Goal: Transaction & Acquisition: Purchase product/service

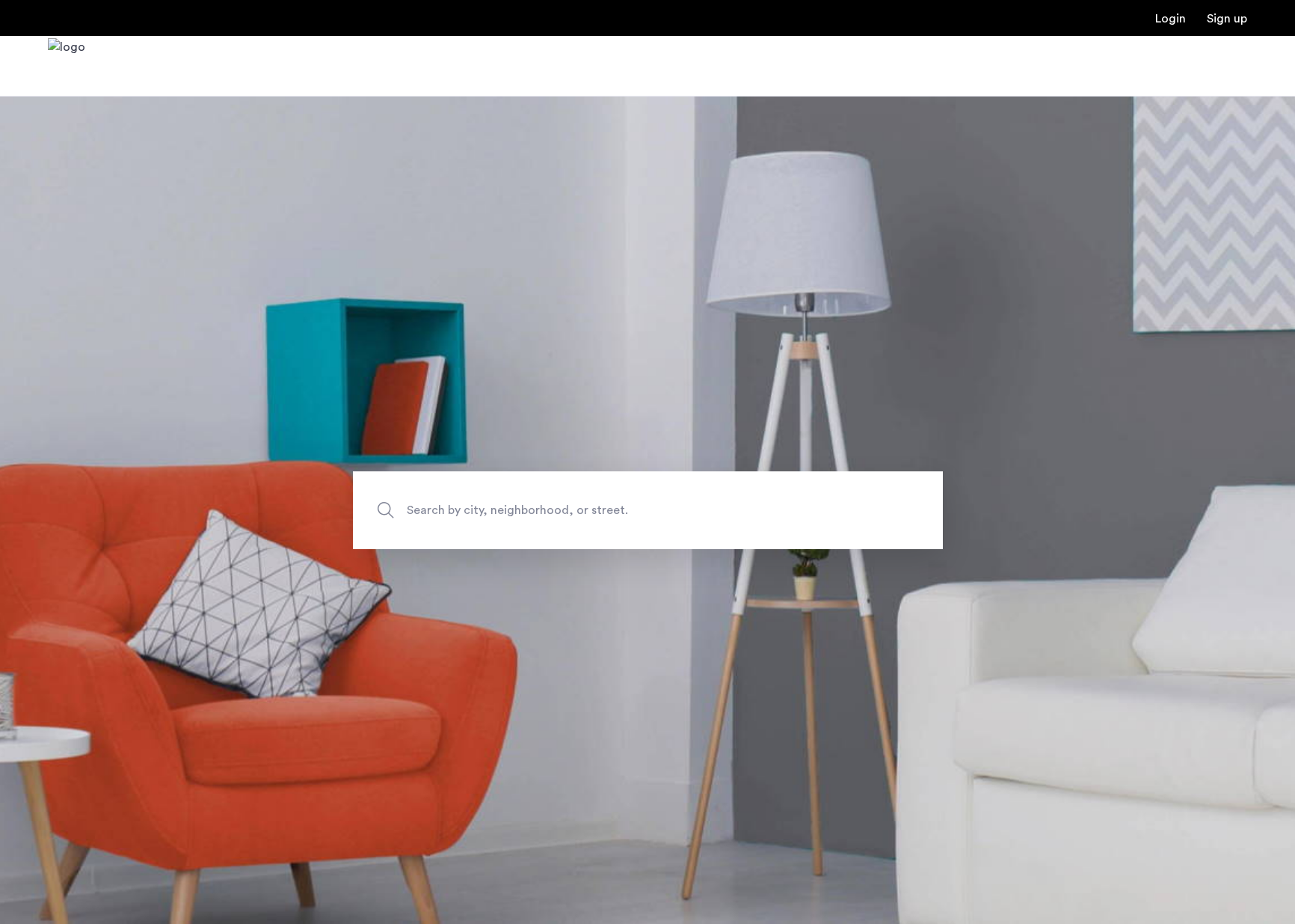
click at [593, 508] on span "Search by city, neighborhood, or street." at bounding box center [613, 510] width 412 height 20
click at [593, 508] on input "Search by city, neighborhood, or street." at bounding box center [648, 510] width 590 height 78
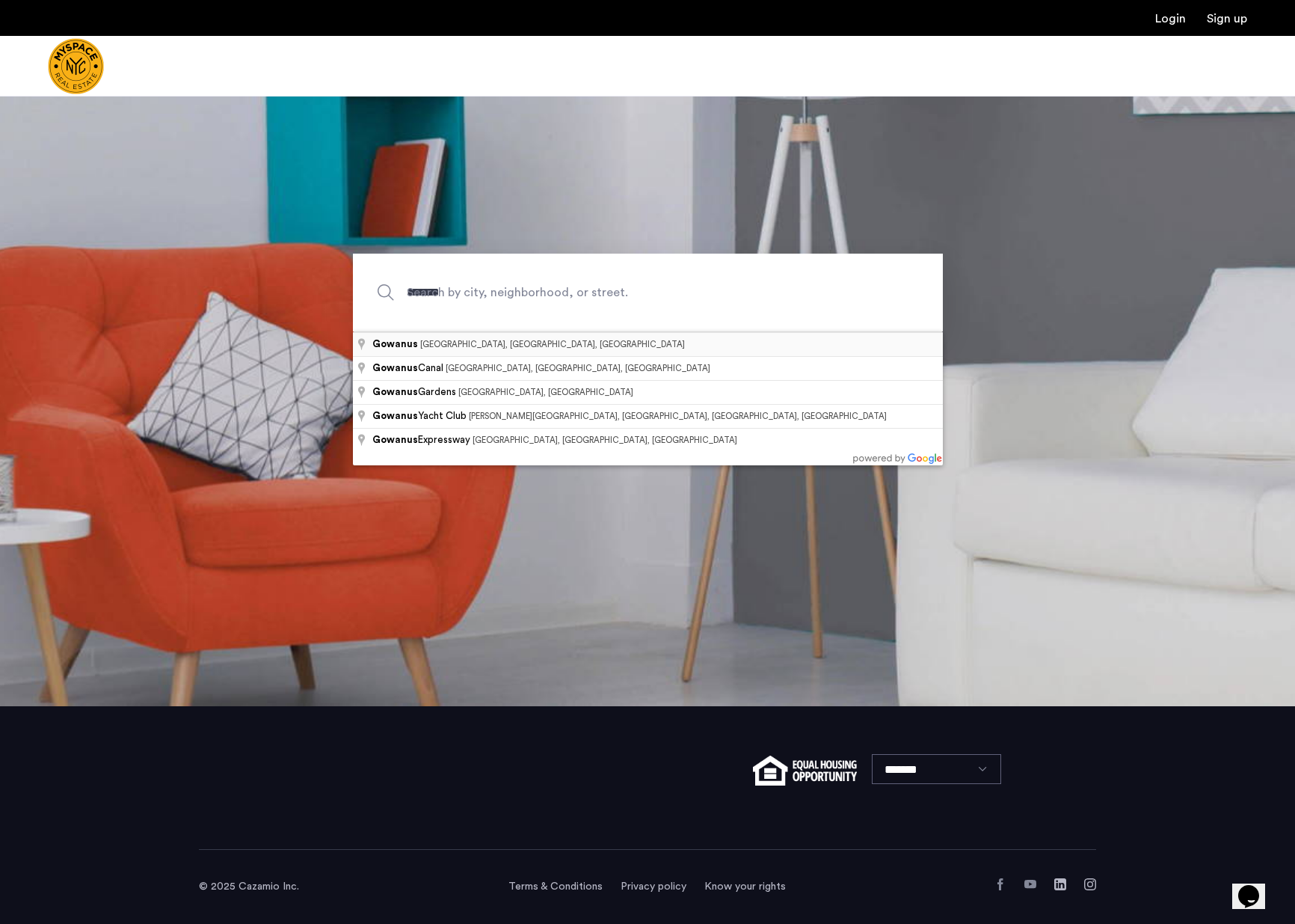
type input "**********"
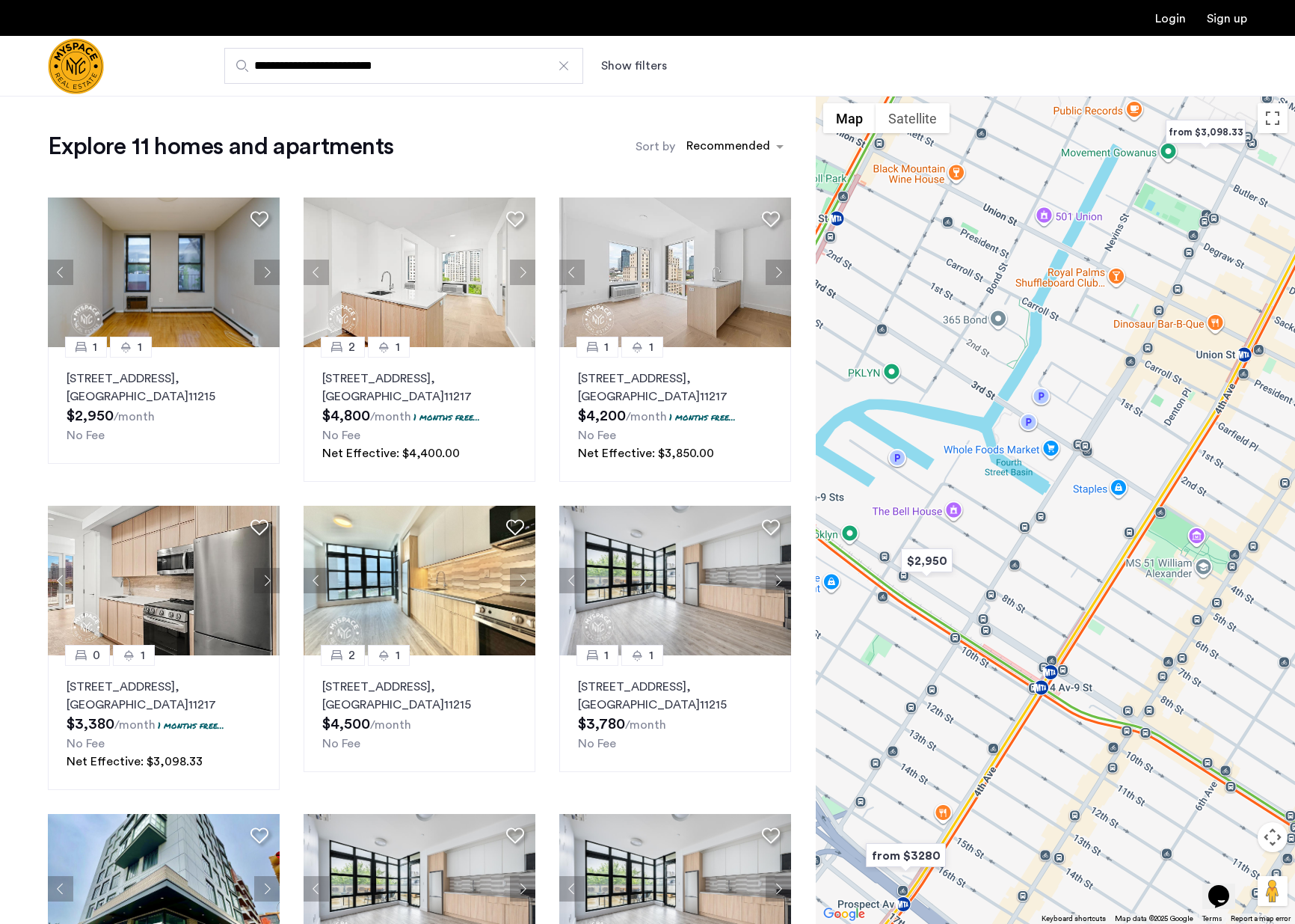
click at [652, 73] on button "Show filters" at bounding box center [634, 66] width 66 height 18
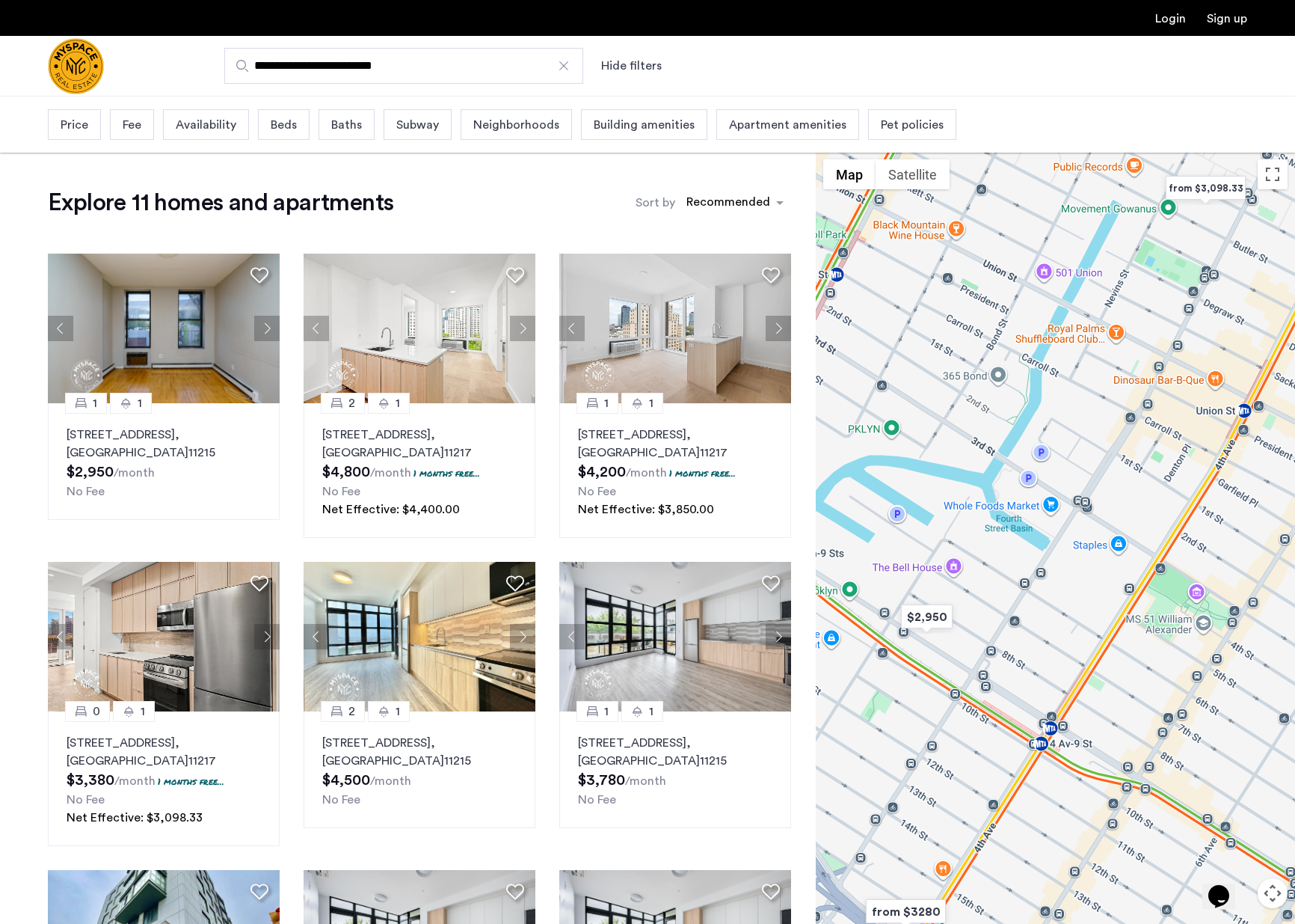
click at [279, 120] on span "Beds" at bounding box center [284, 125] width 26 height 18
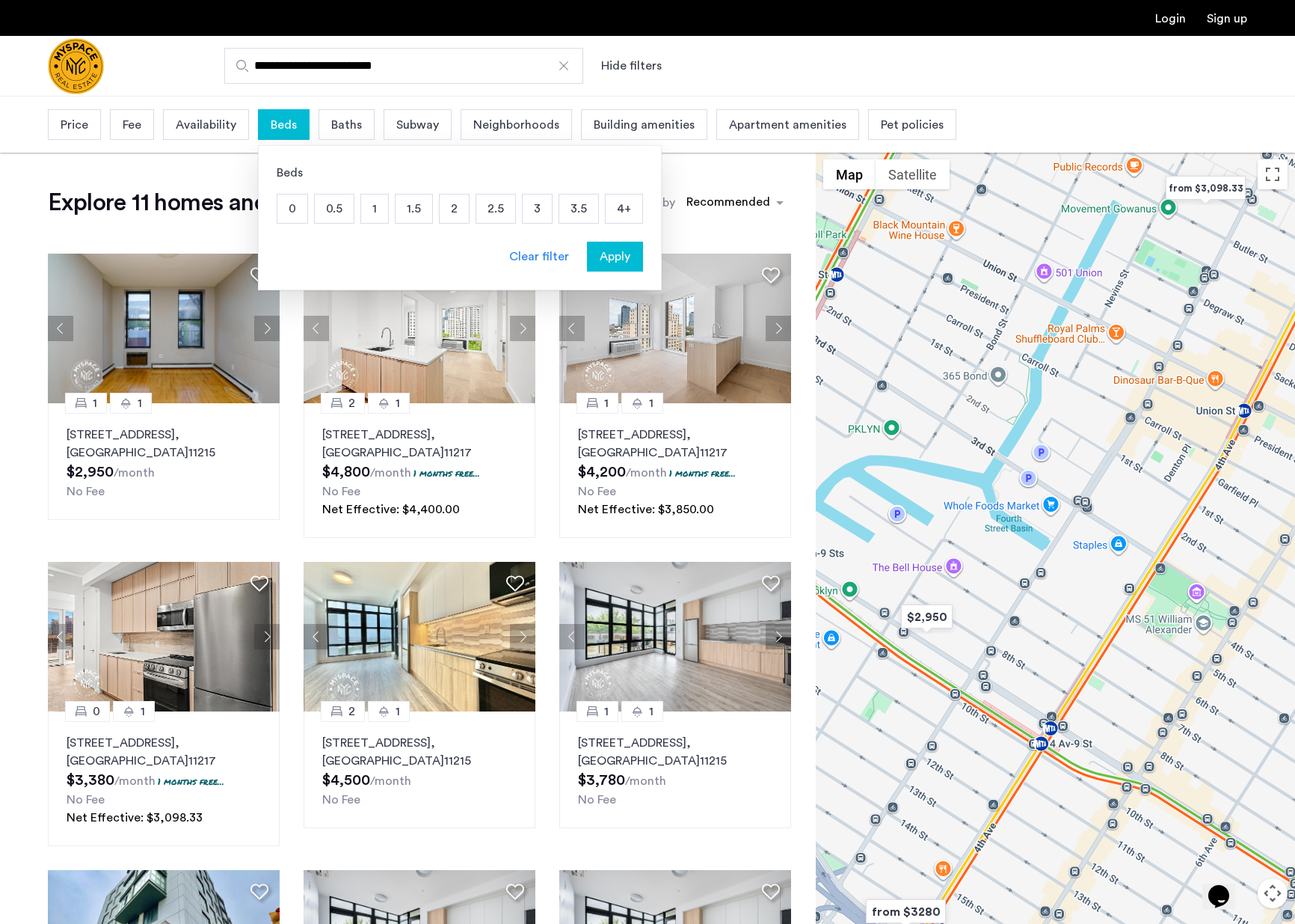
click at [448, 210] on p "2" at bounding box center [454, 209] width 29 height 28
click at [407, 212] on p "1.5" at bounding box center [414, 209] width 36 height 28
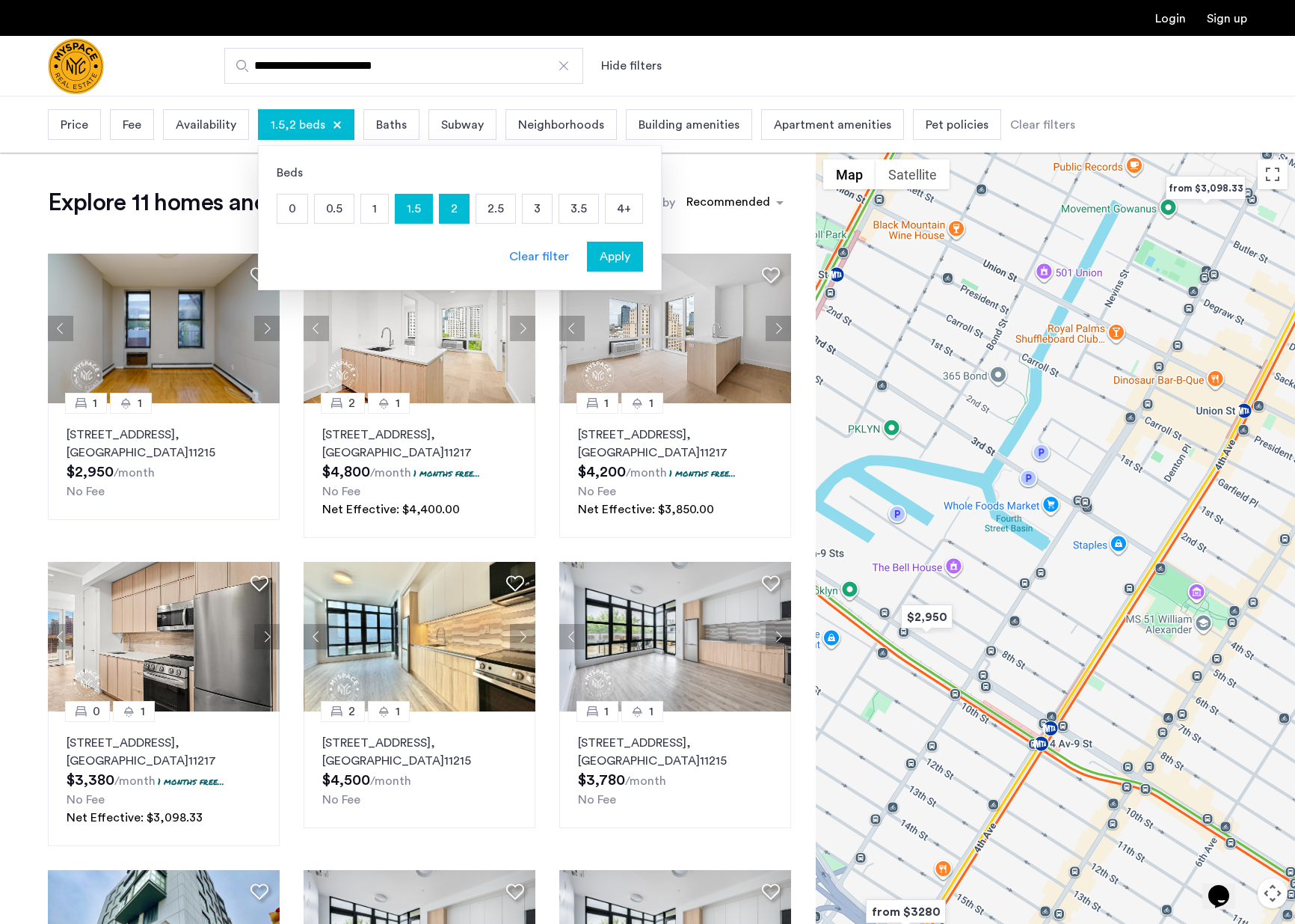
click at [508, 215] on p "2.5" at bounding box center [495, 209] width 39 height 28
click at [613, 259] on span "Apply" at bounding box center [615, 257] width 31 height 18
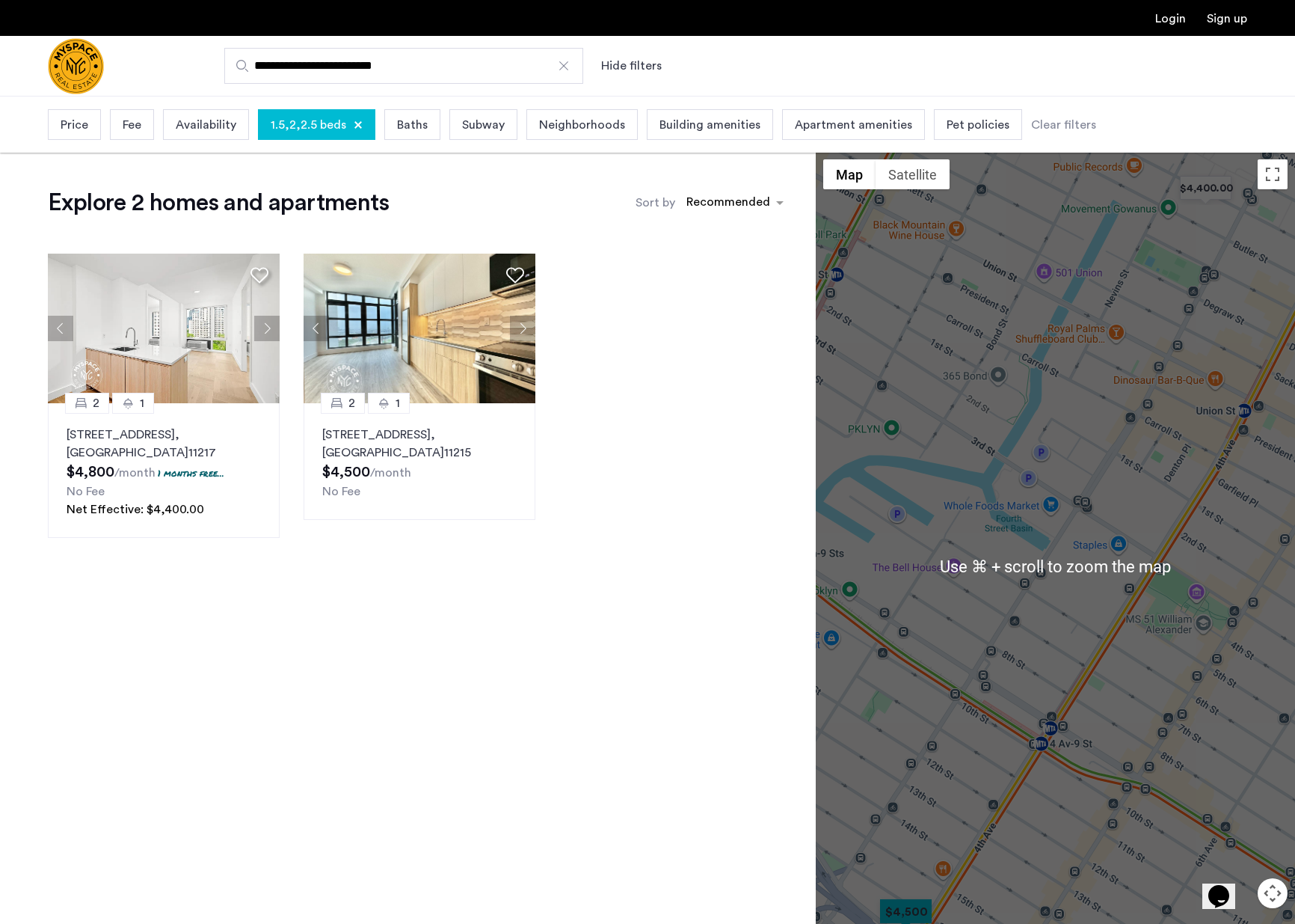
scroll to position [27, 0]
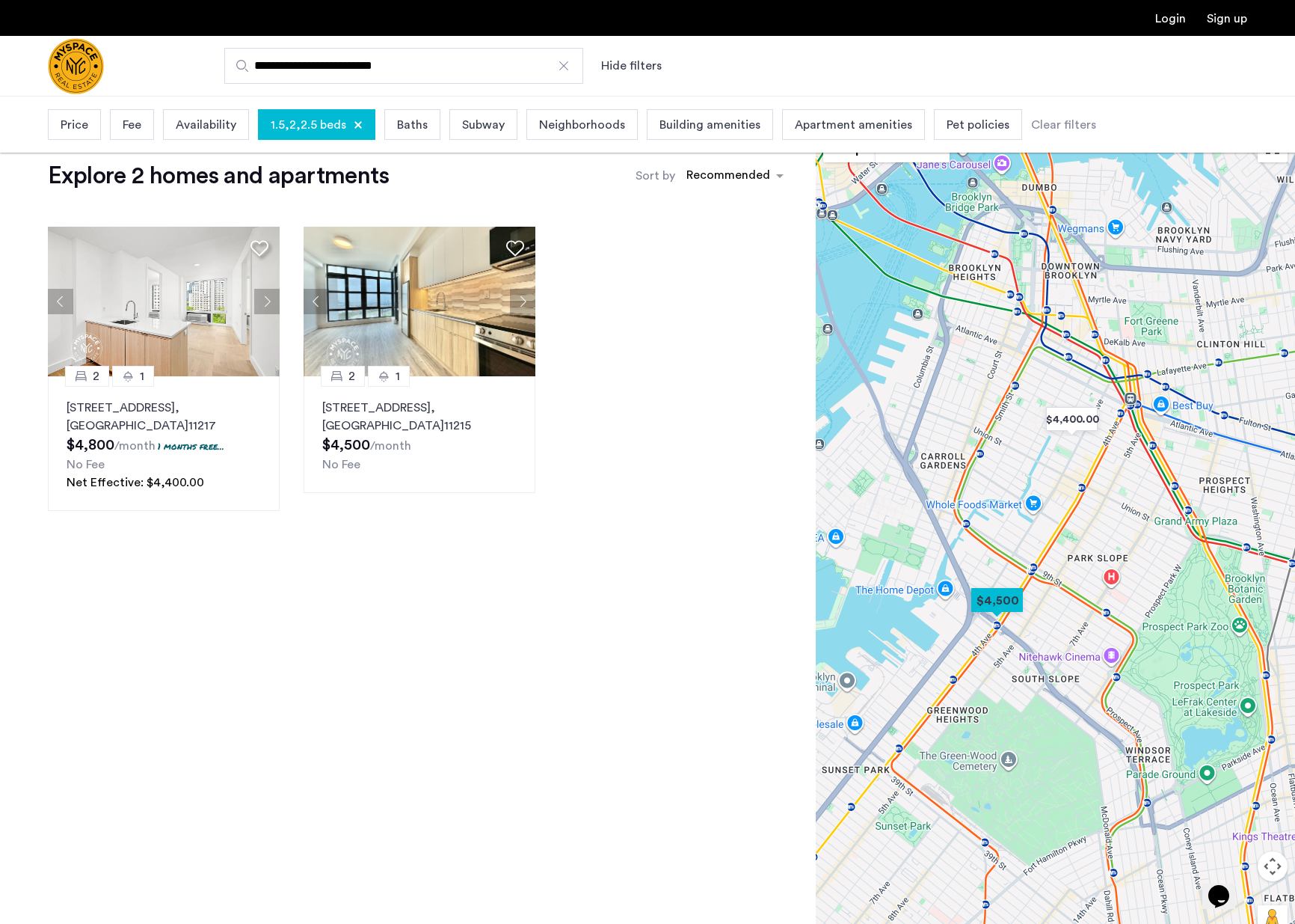
drag, startPoint x: 991, startPoint y: 499, endPoint x: 1012, endPoint y: 498, distance: 21.0
click at [1012, 498] on div at bounding box center [1055, 539] width 479 height 828
click at [567, 72] on div at bounding box center [563, 66] width 15 height 15
click at [567, 72] on input "**********" at bounding box center [403, 66] width 359 height 36
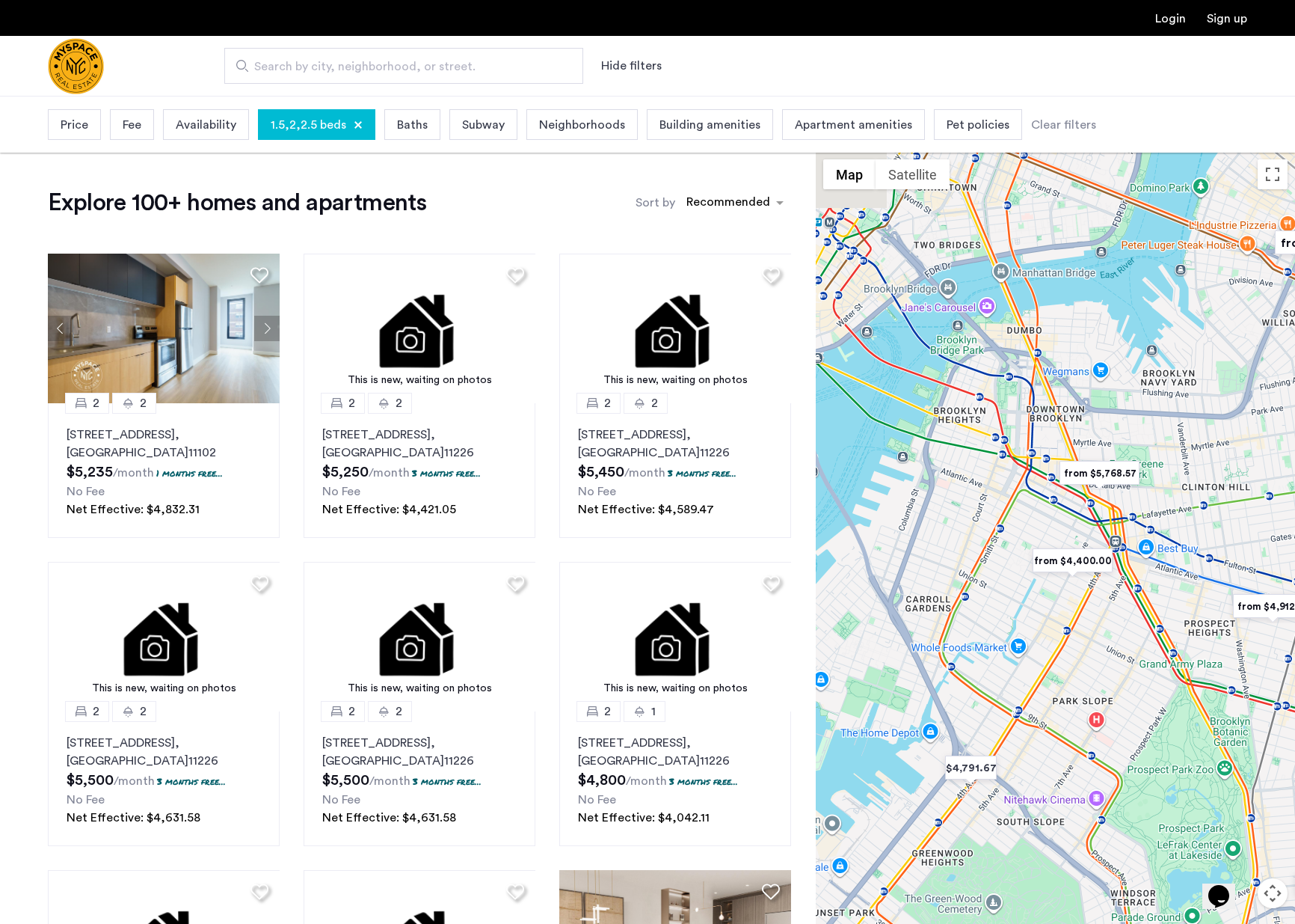
drag, startPoint x: 912, startPoint y: 606, endPoint x: 998, endPoint y: 589, distance: 87.7
click at [998, 589] on div at bounding box center [1055, 566] width 479 height 828
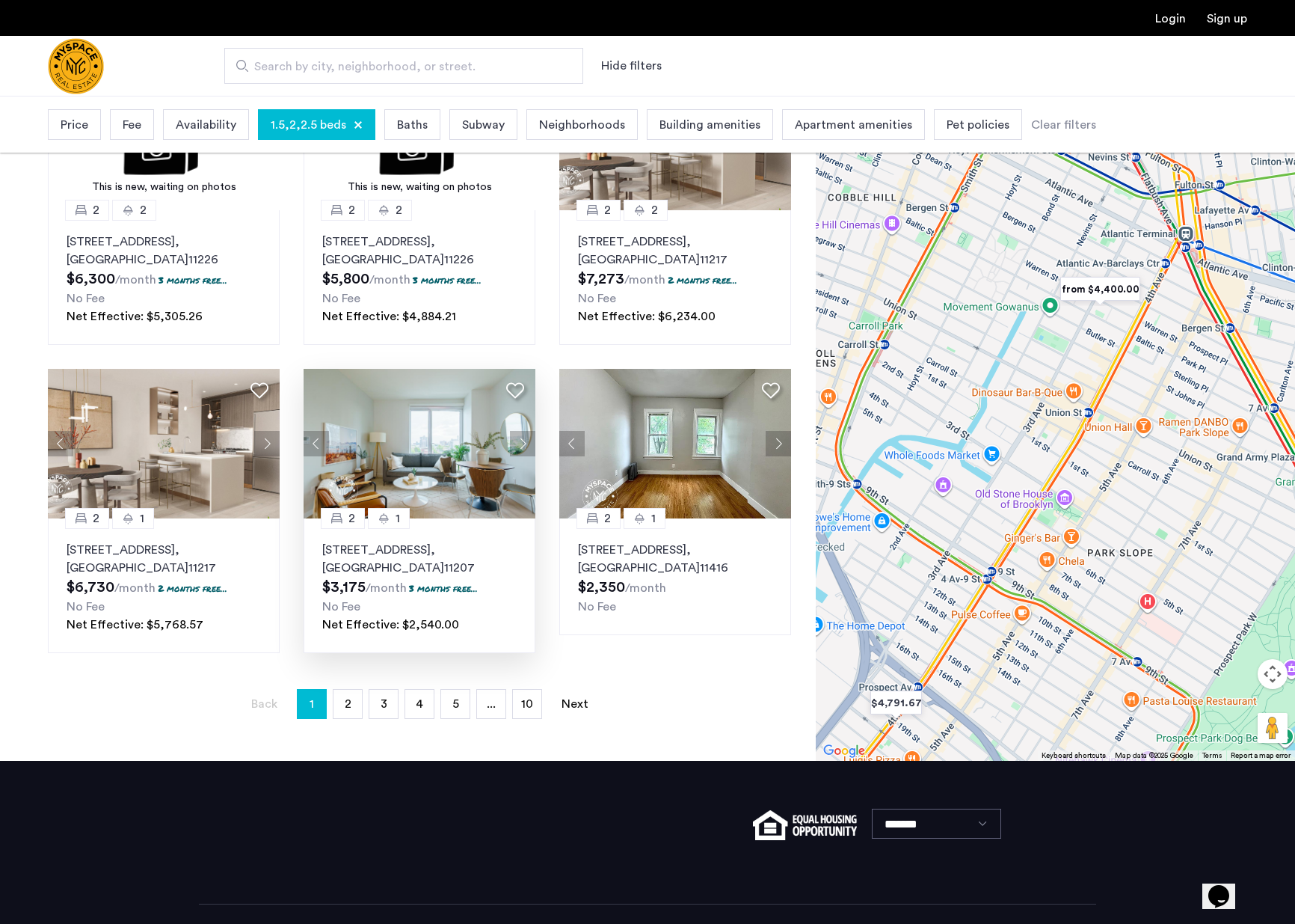
scroll to position [865, 0]
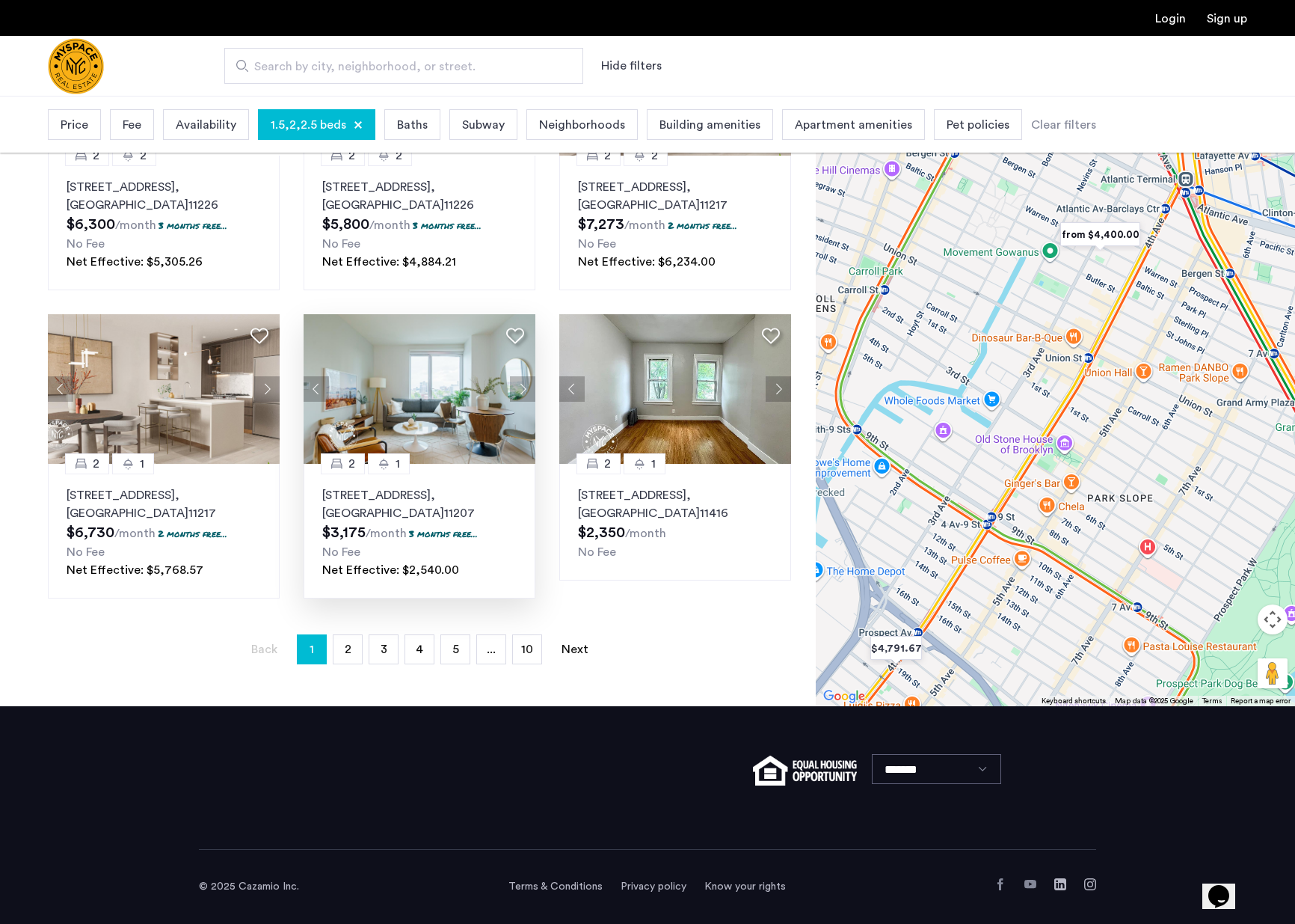
click at [396, 509] on p "[STREET_ADDRESS]" at bounding box center [420, 504] width 195 height 36
click at [1103, 232] on img "from $4,400.00" at bounding box center [1100, 234] width 92 height 34
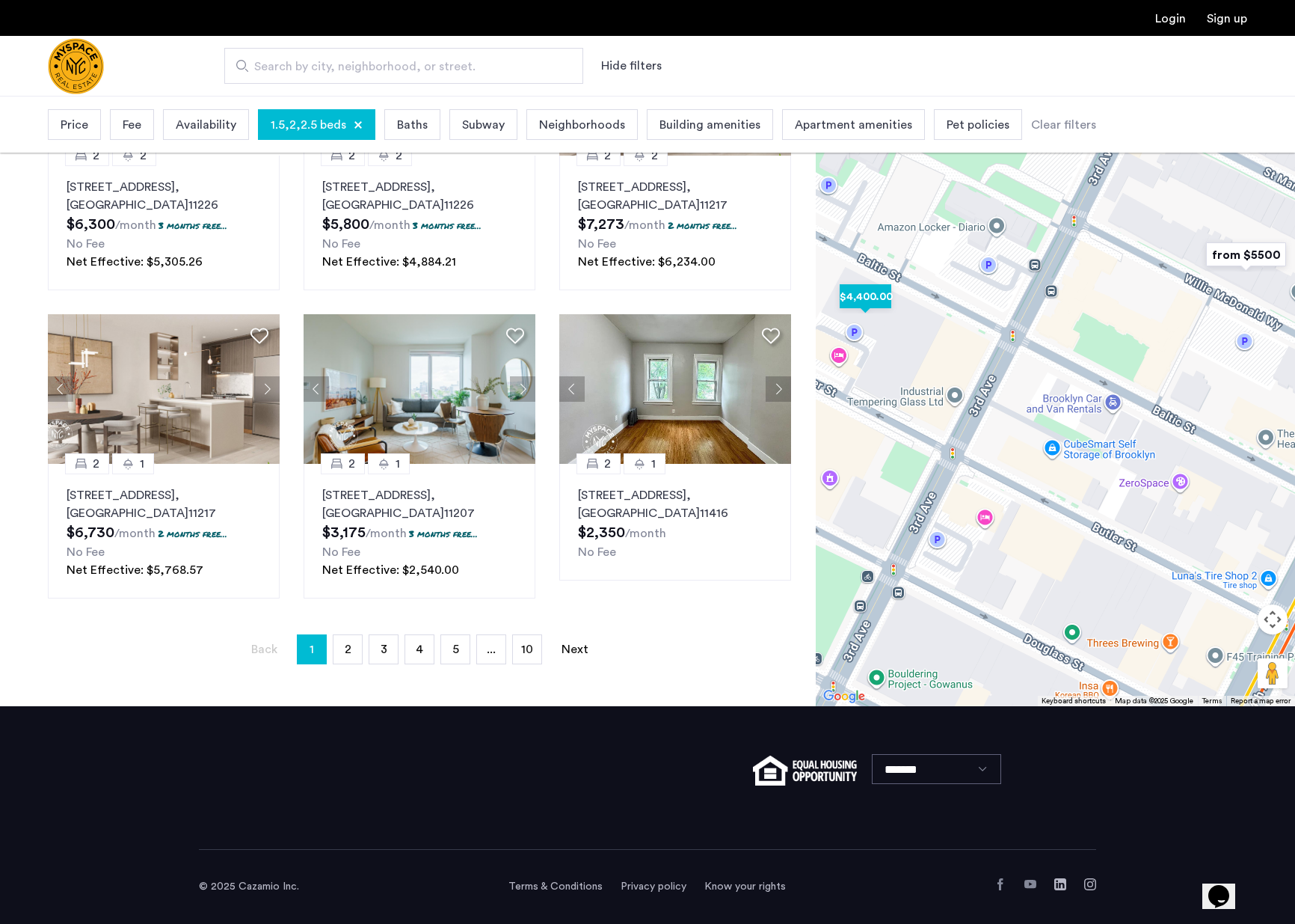
click at [866, 309] on img "$4,400.00" at bounding box center [865, 296] width 64 height 34
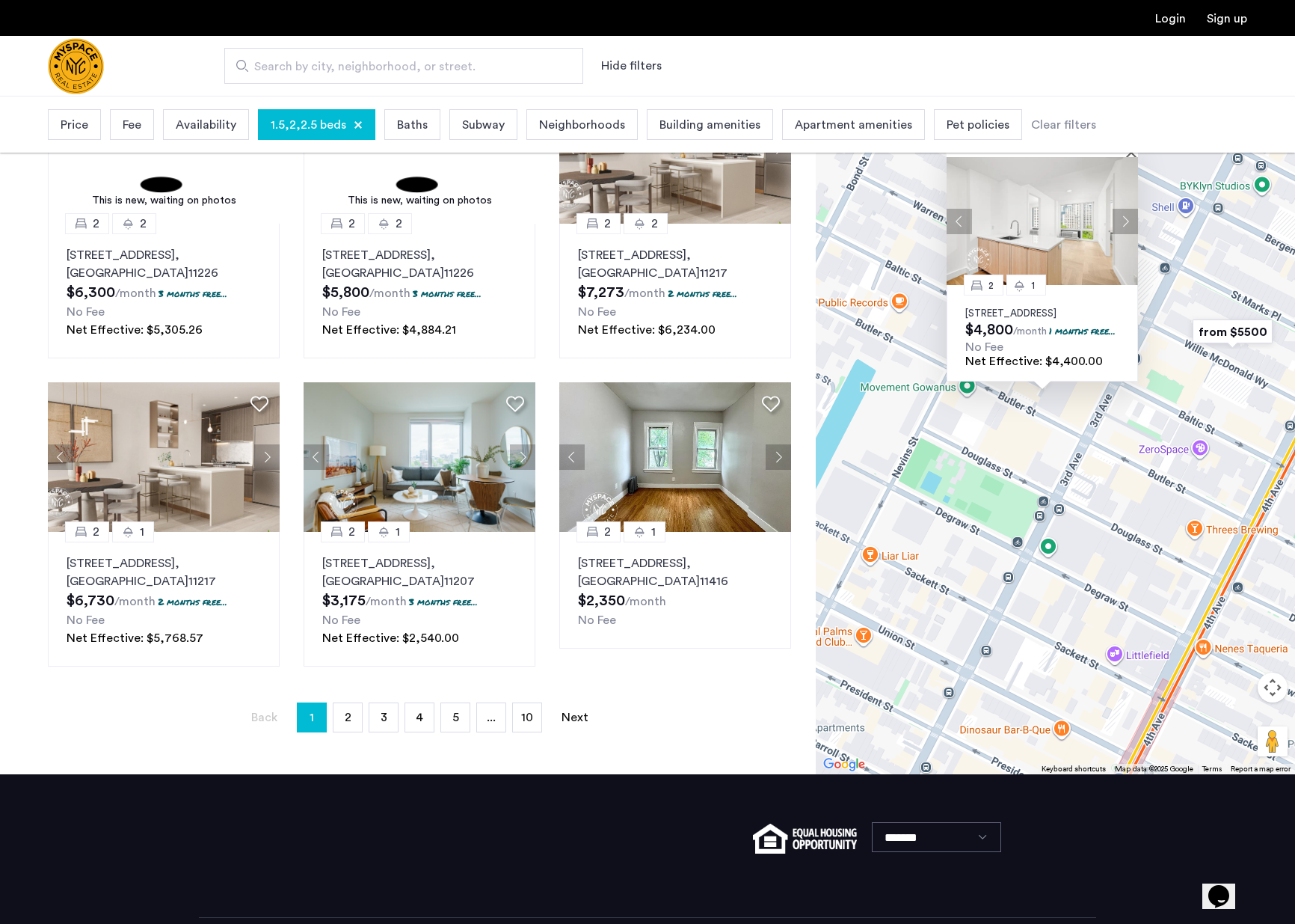
scroll to position [800, 0]
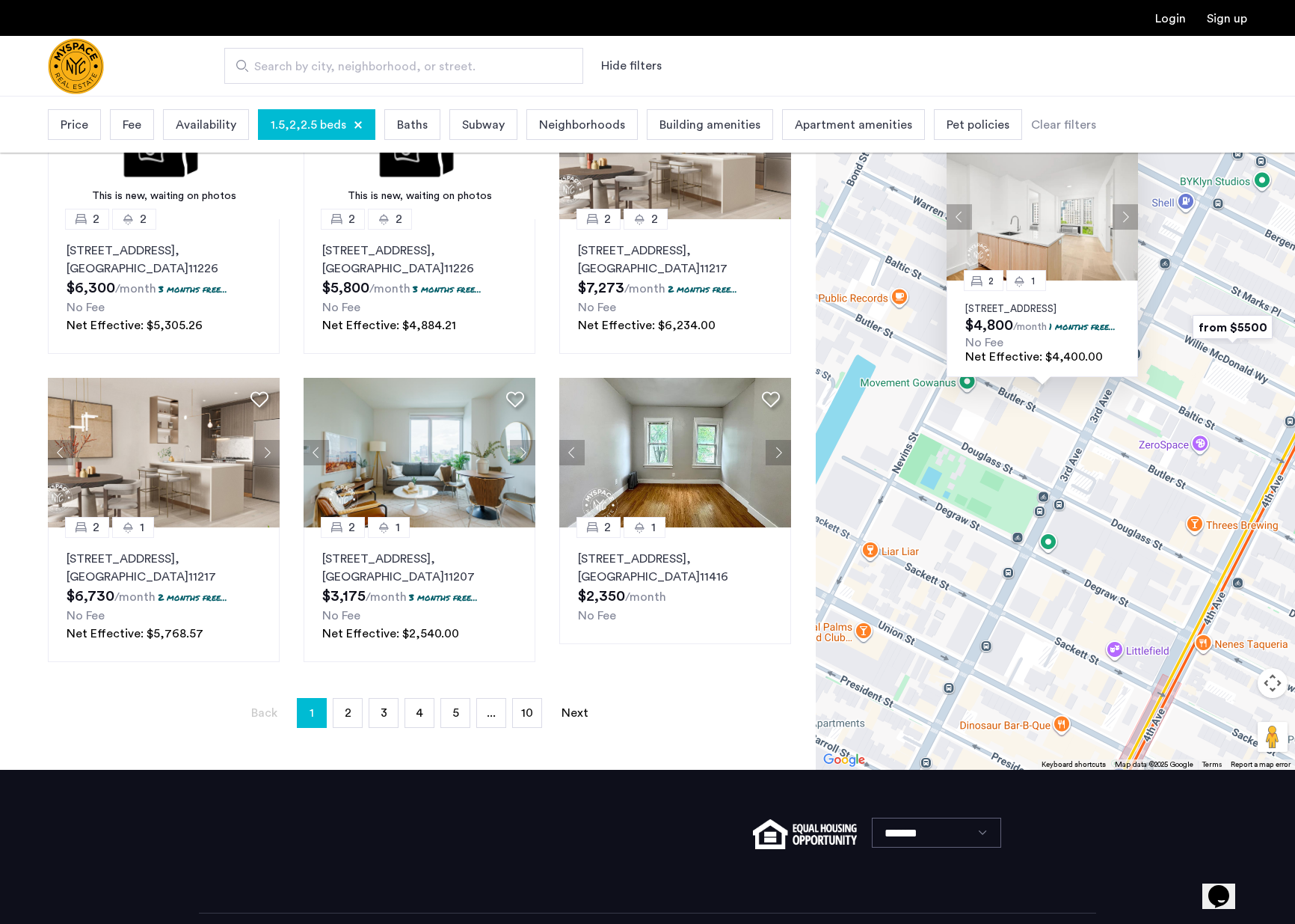
click at [1135, 409] on div "2 [STREET_ADDRESS] $4,800 /month 1 months free... No Fee Net Effective: $4,400.…" at bounding box center [1055, 356] width 479 height 828
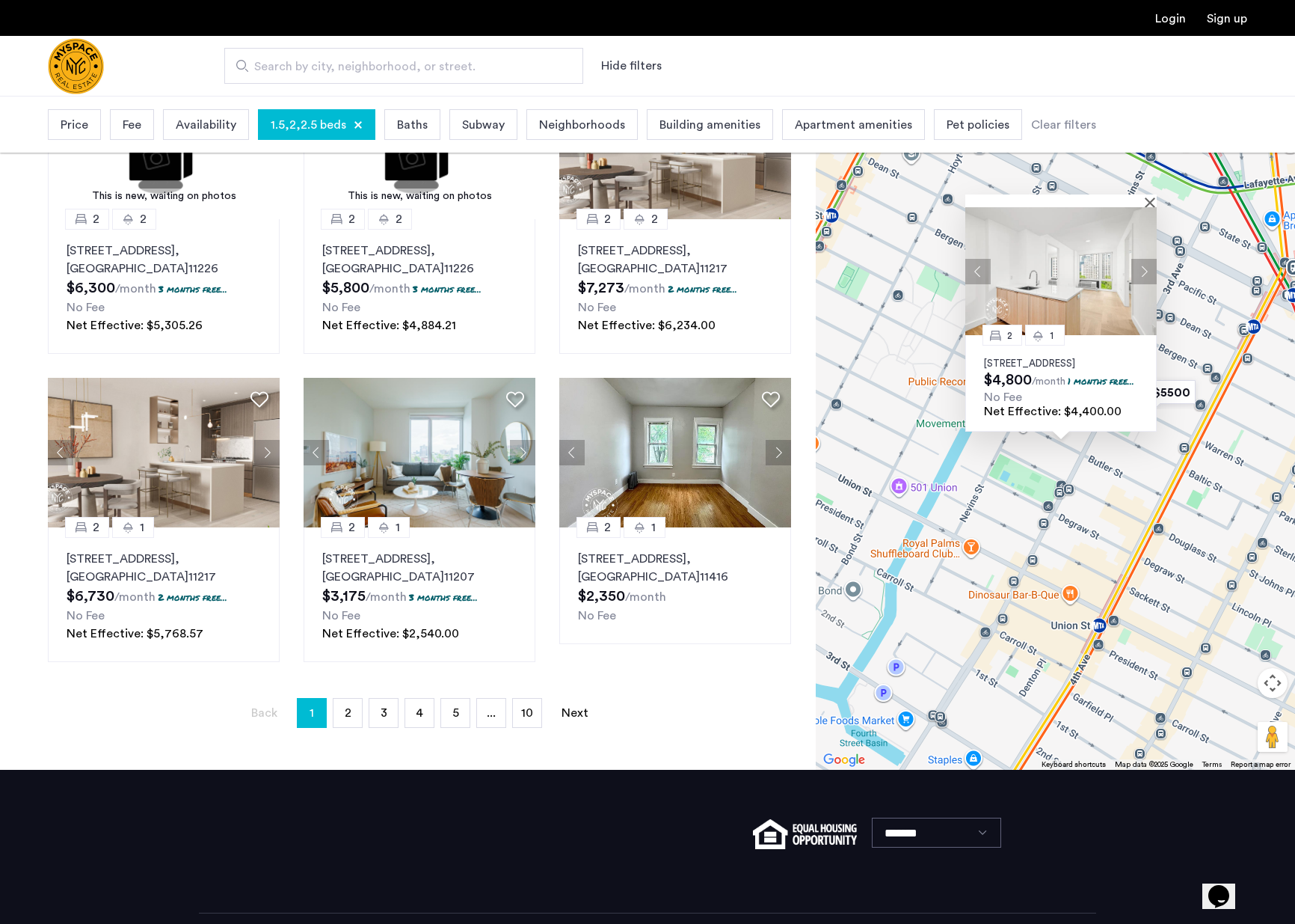
drag, startPoint x: 1232, startPoint y: 288, endPoint x: 1058, endPoint y: 506, distance: 278.9
click at [1057, 506] on div "2 [STREET_ADDRESS] $4,800 /month 1 months free... No Fee Net Effective: $4,400.…" at bounding box center [1055, 356] width 479 height 828
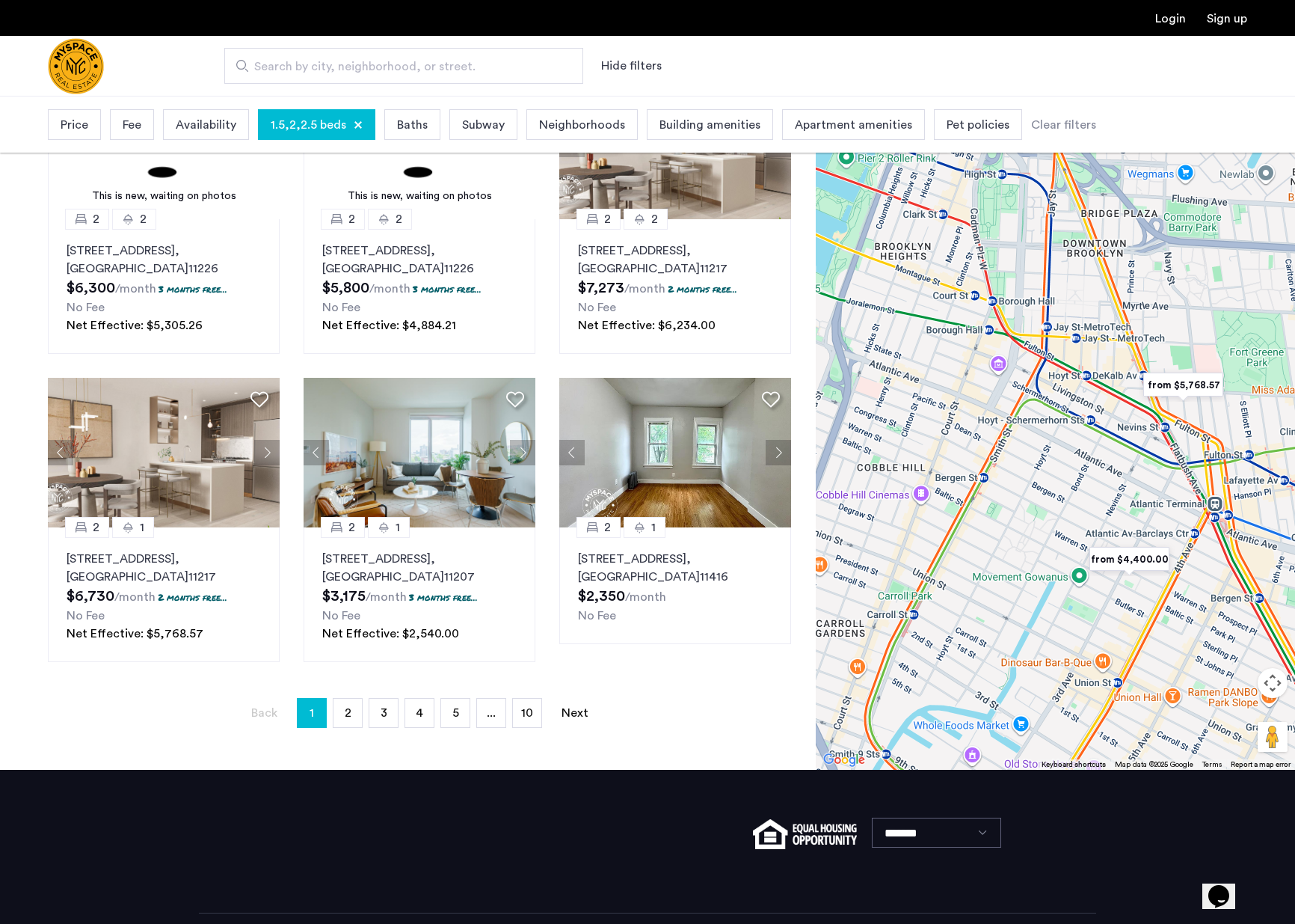
drag, startPoint x: 977, startPoint y: 396, endPoint x: 1141, endPoint y: 435, distance: 168.6
click at [1140, 434] on div at bounding box center [1055, 356] width 479 height 828
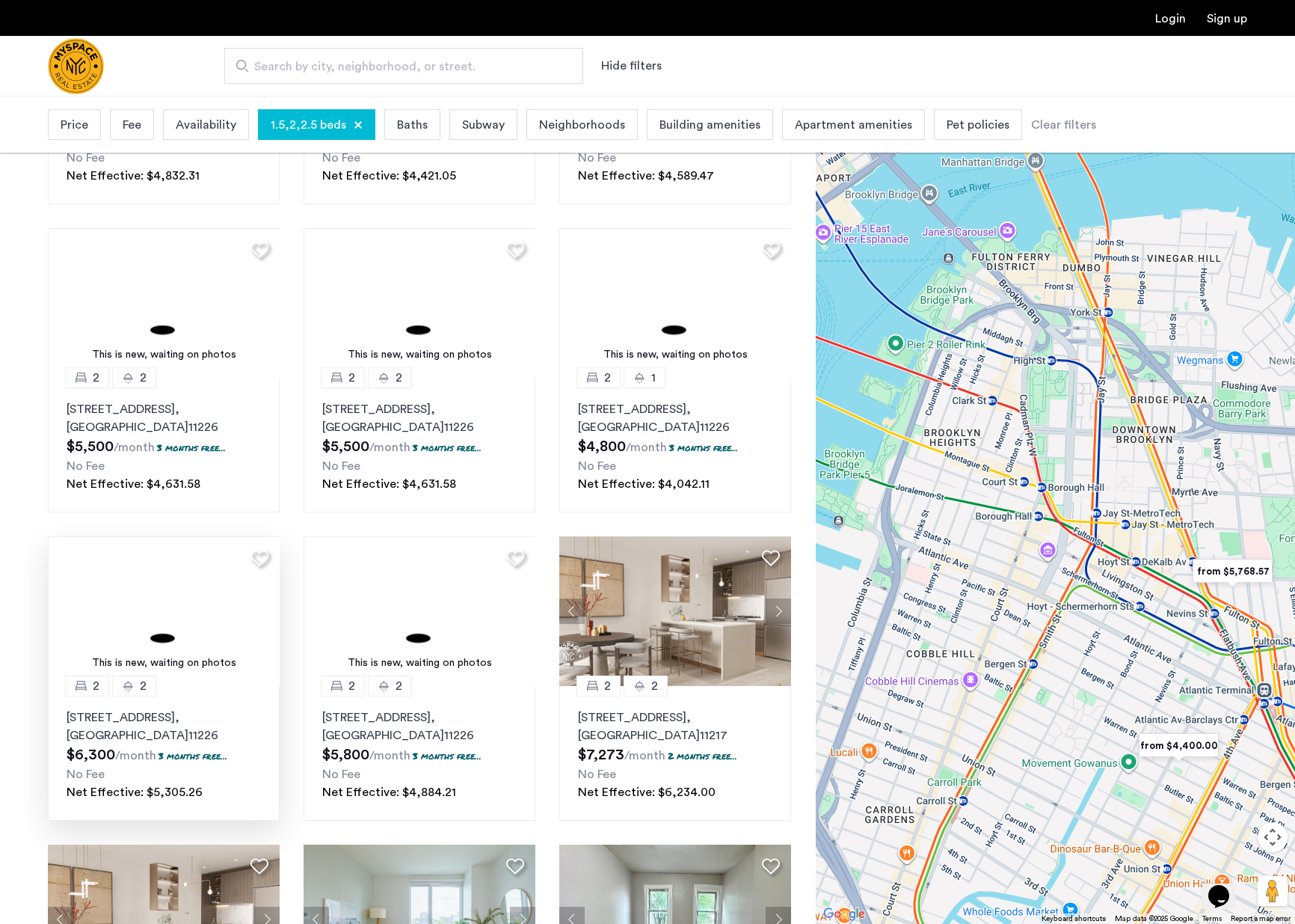
scroll to position [0, 0]
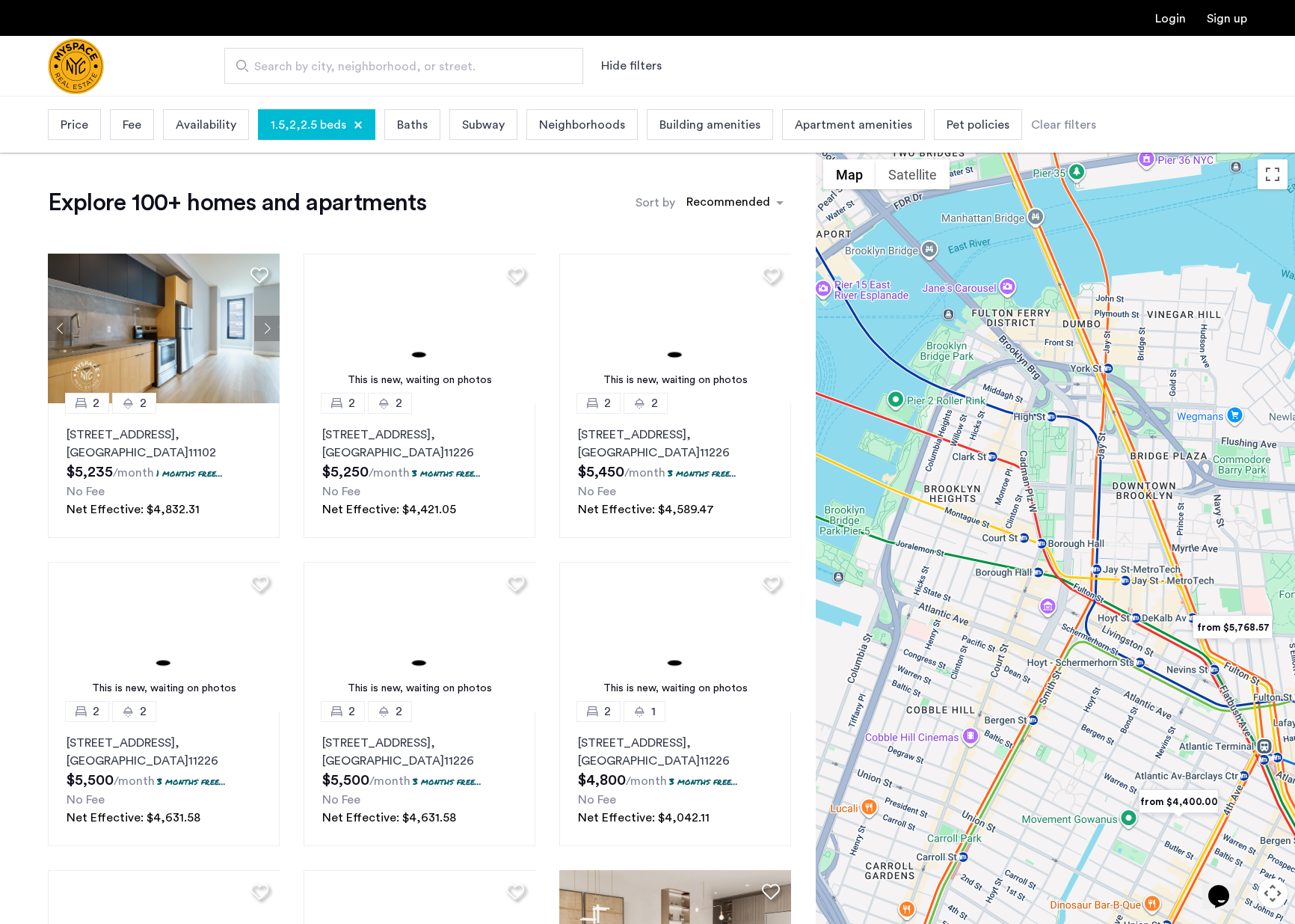
click at [587, 124] on span "Neighborhoods" at bounding box center [582, 125] width 86 height 18
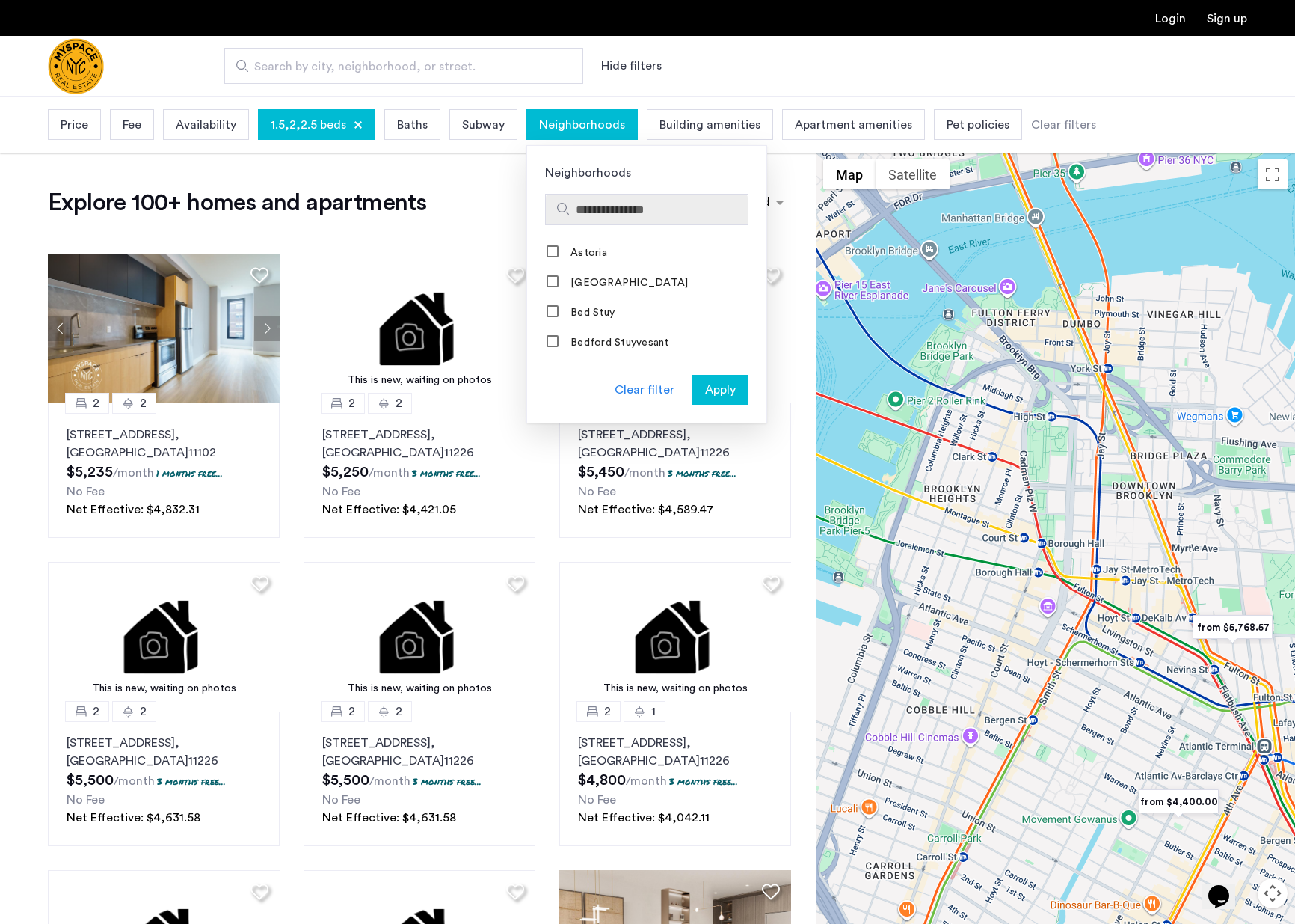
click at [585, 205] on input "Search hoods" at bounding box center [658, 210] width 166 height 18
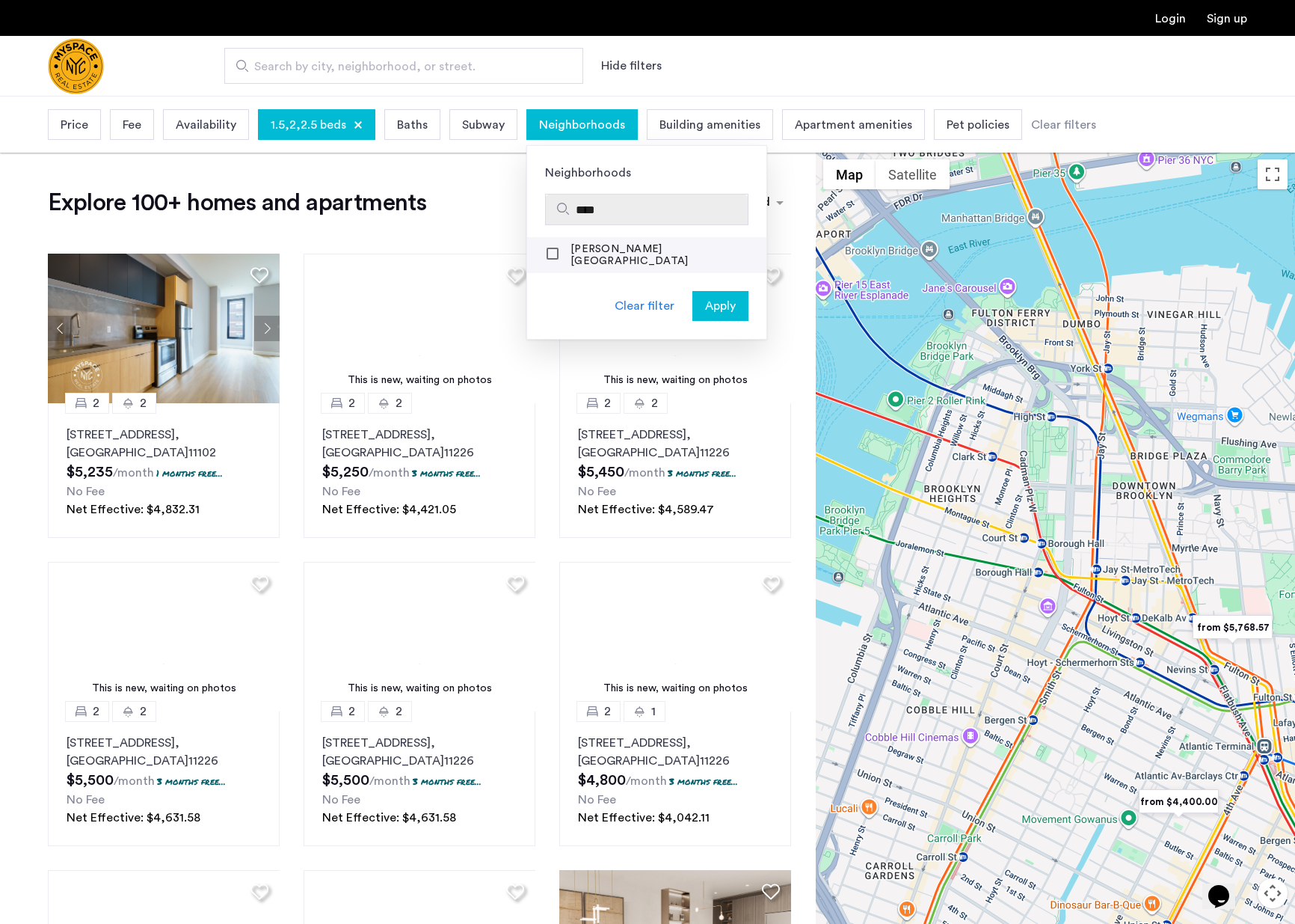
click at [567, 260] on label "[PERSON_NAME][GEOGRAPHIC_DATA]" at bounding box center [666, 255] width 199 height 24
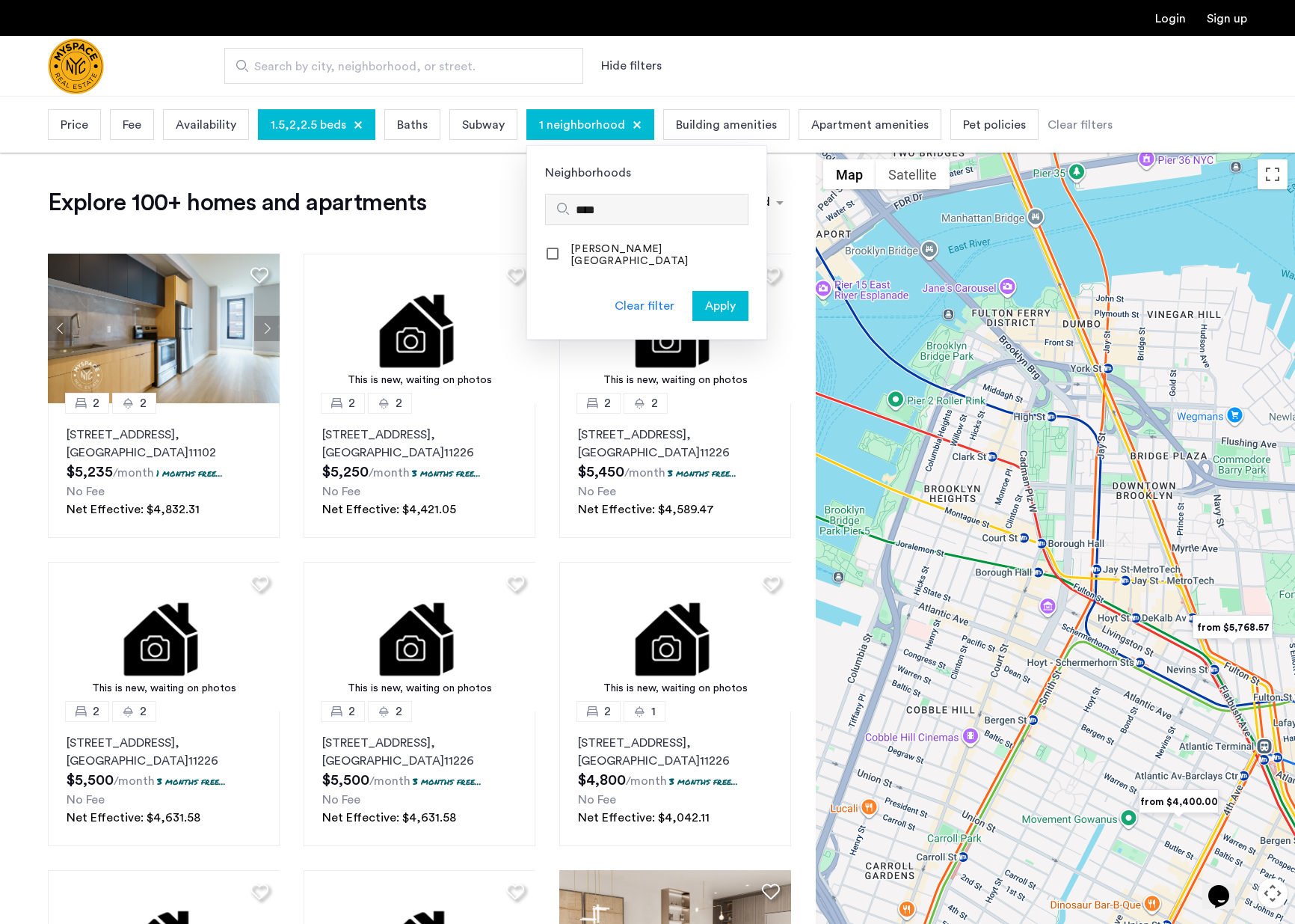
click at [652, 206] on input "****" at bounding box center [658, 210] width 166 height 18
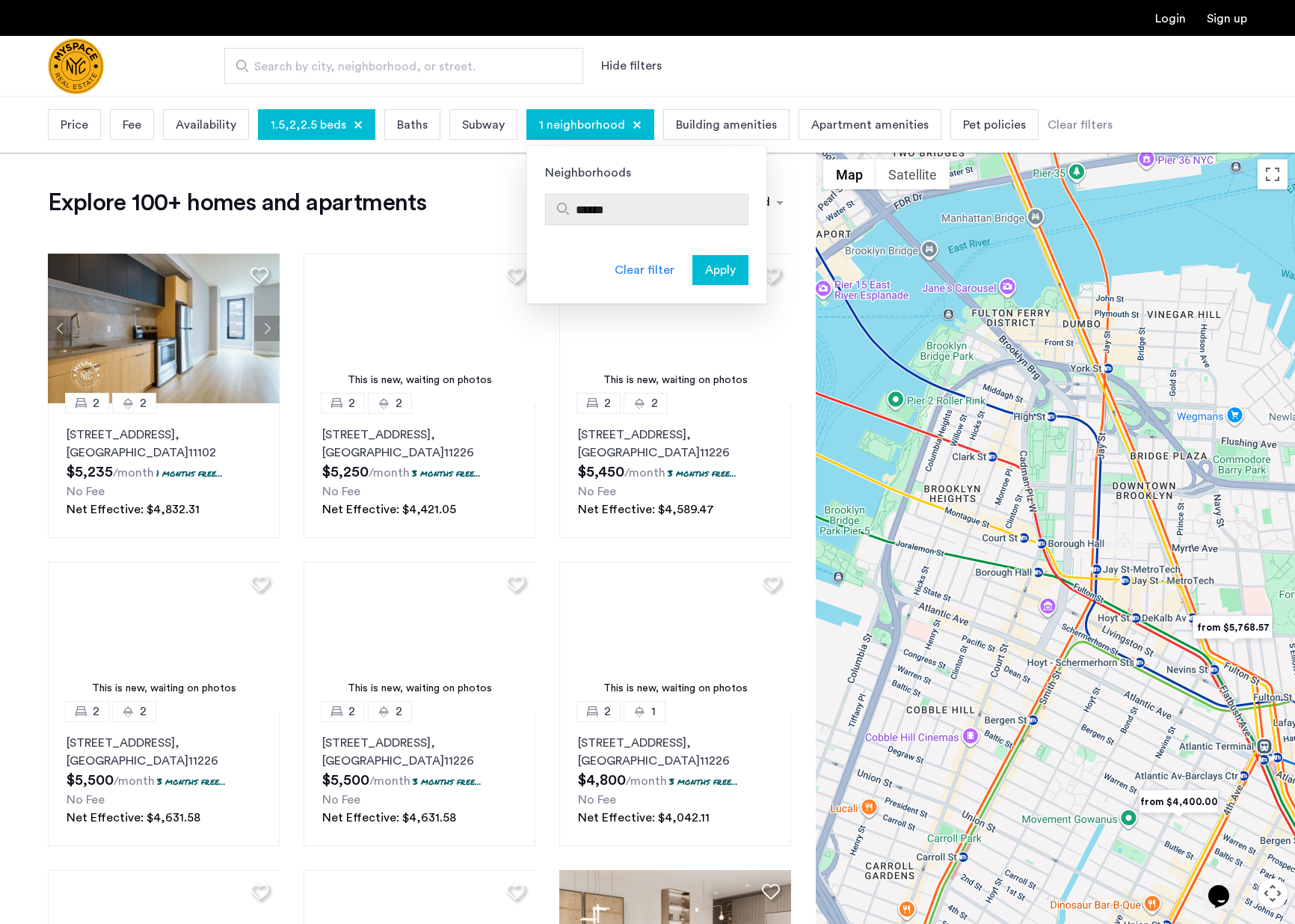
type input "*******"
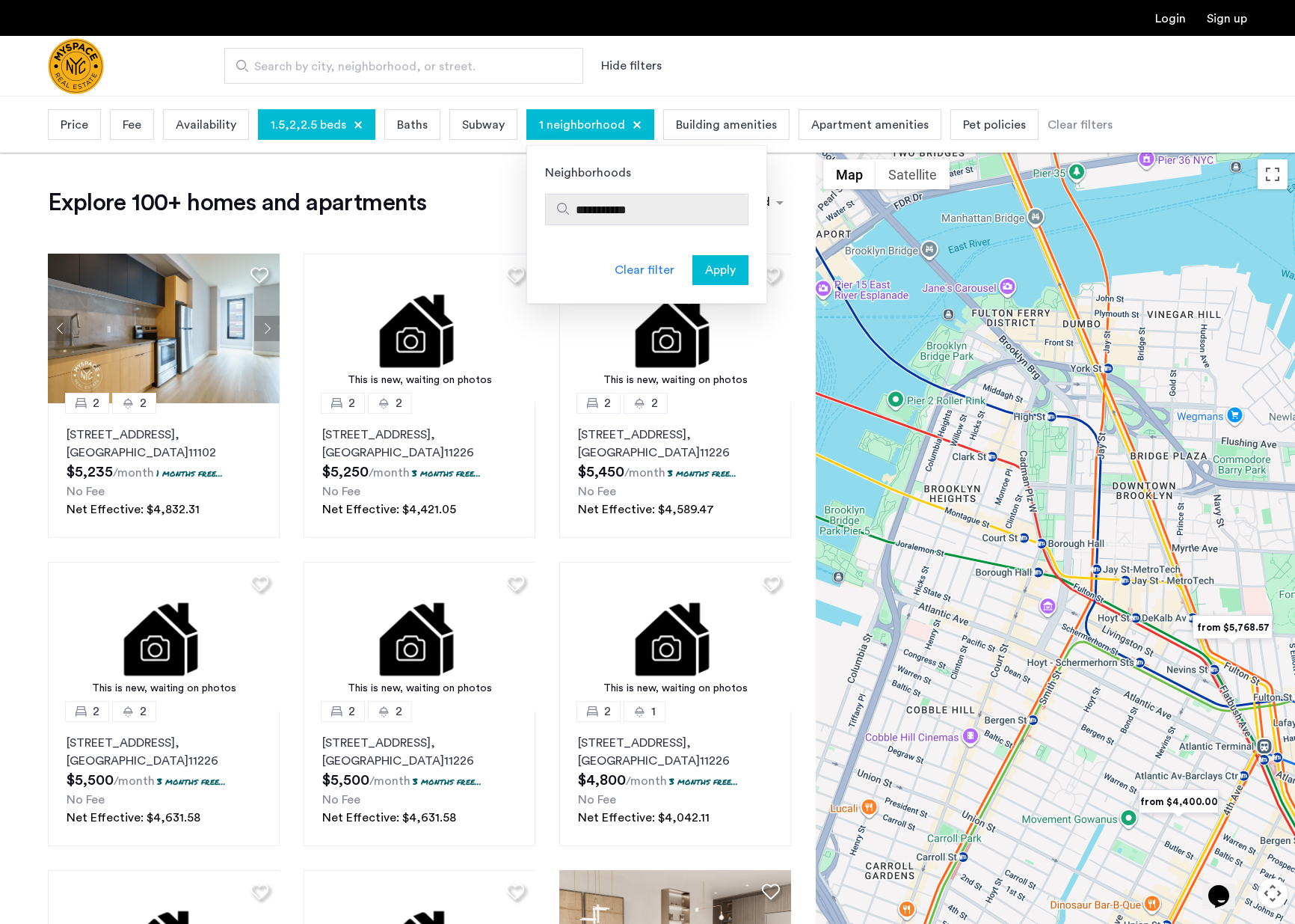
type input "**********"
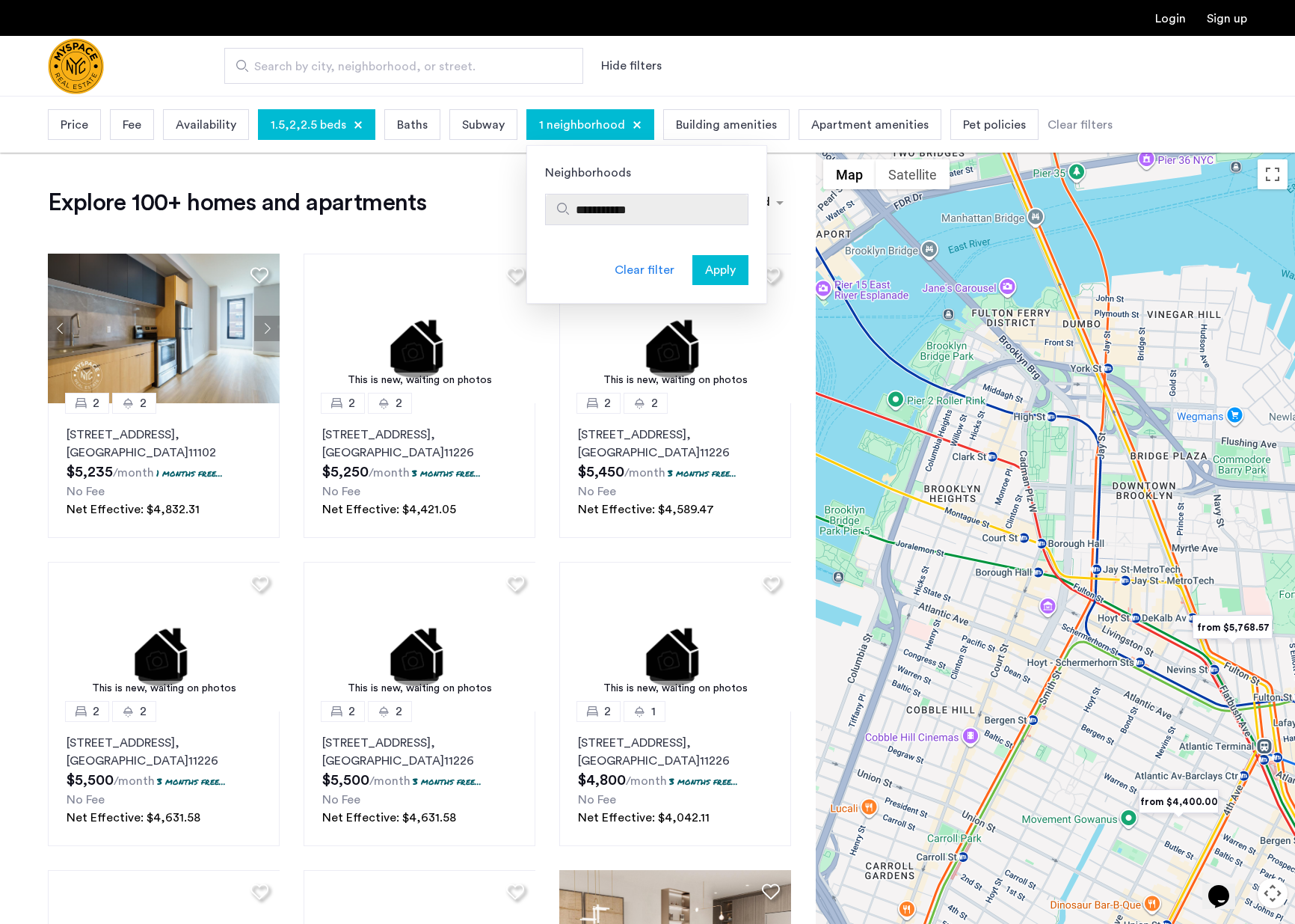
click at [641, 205] on input "**********" at bounding box center [658, 210] width 166 height 18
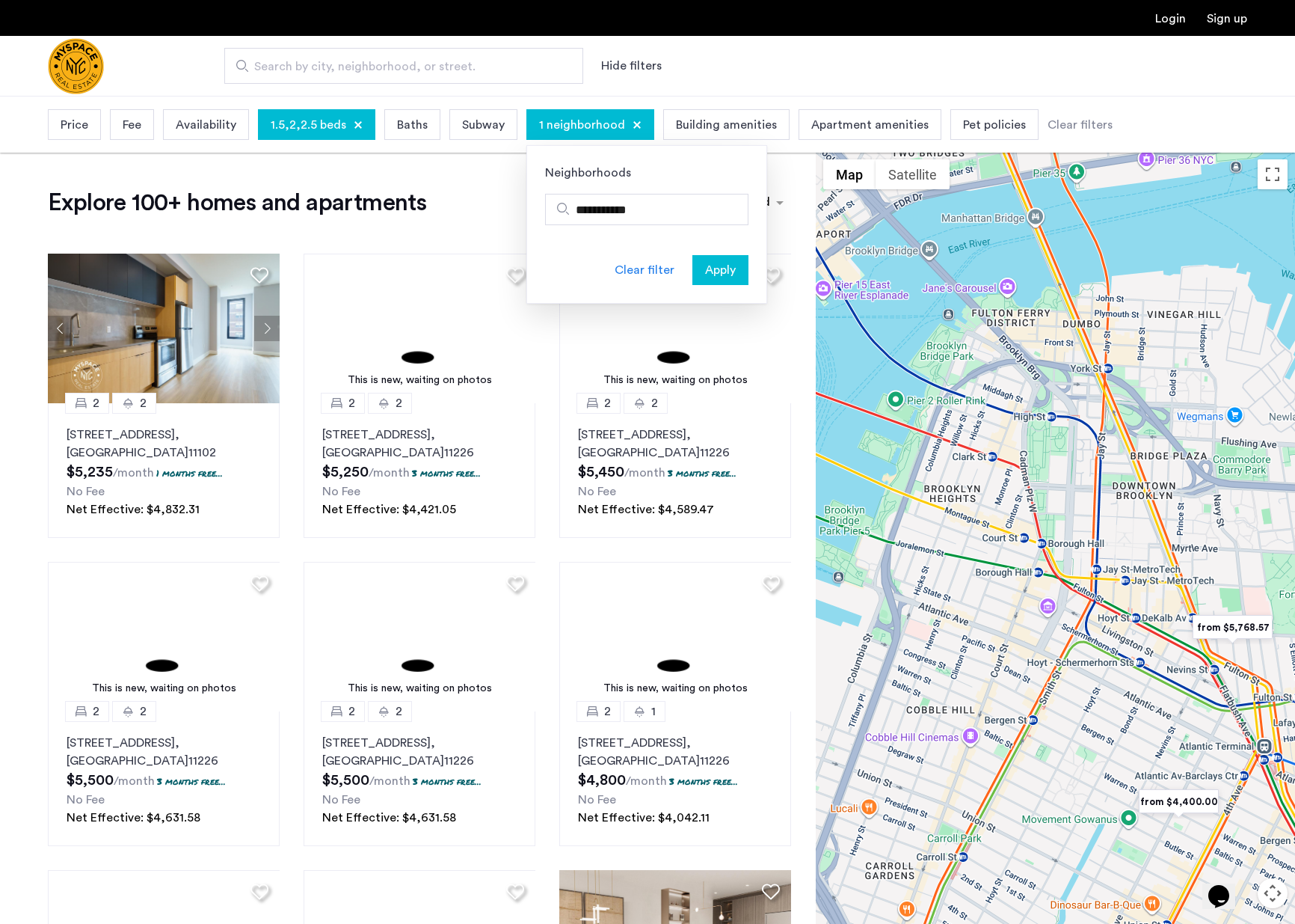
click at [705, 275] on span "Apply" at bounding box center [720, 270] width 31 height 18
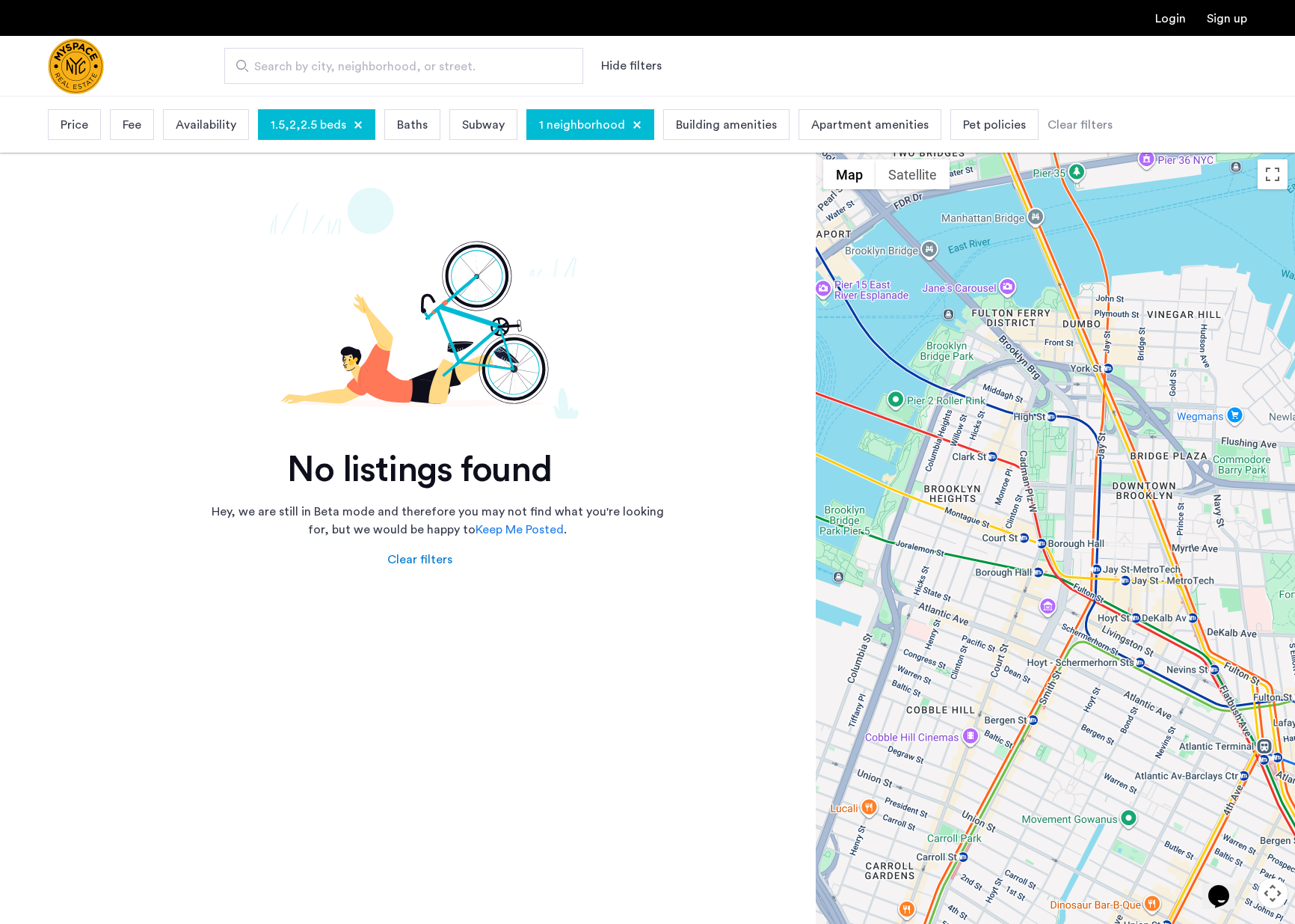
click at [633, 125] on div at bounding box center [637, 125] width 9 height 9
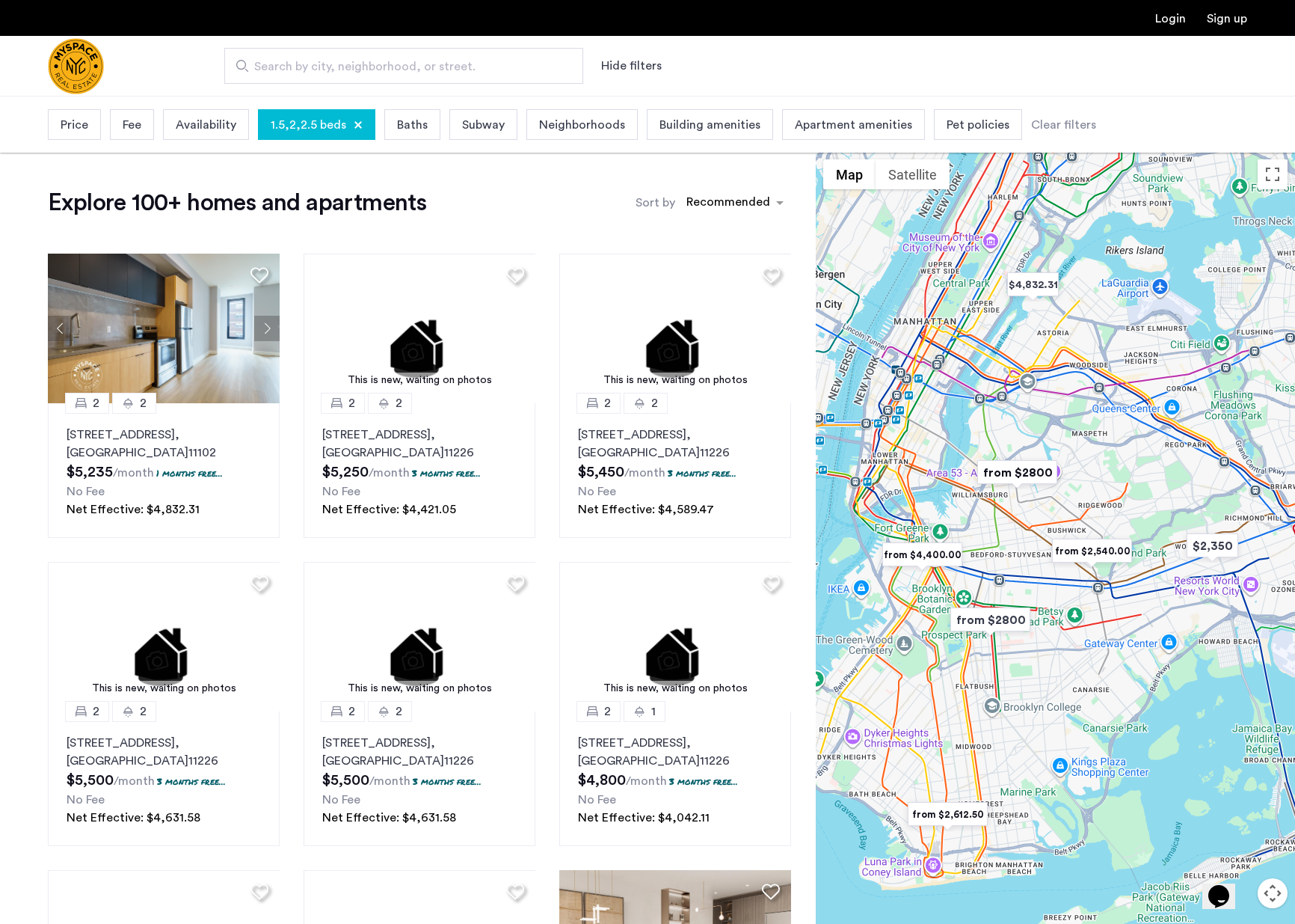
click at [82, 128] on span "Price" at bounding box center [74, 125] width 28 height 18
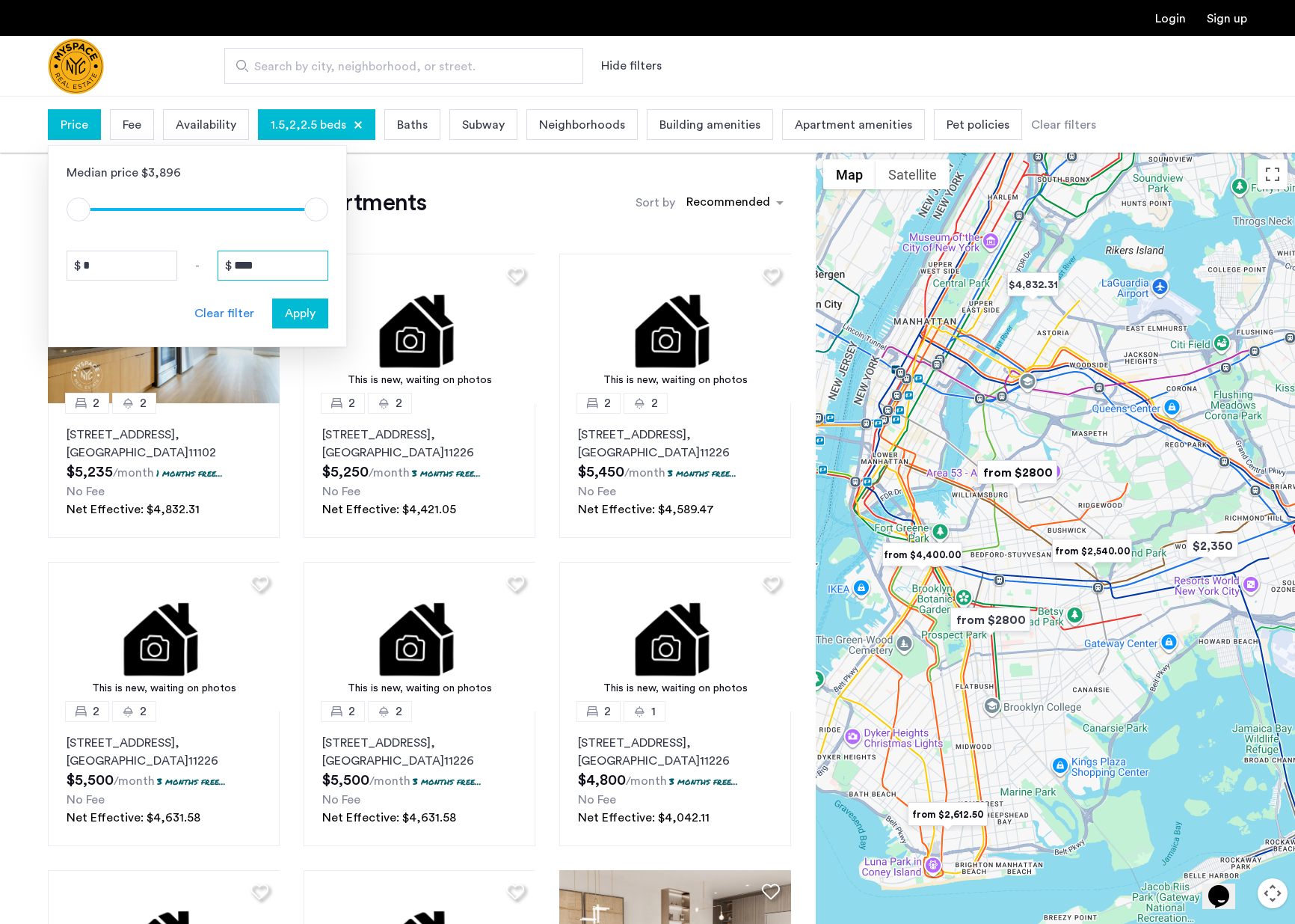
click at [266, 262] on input "****" at bounding box center [273, 266] width 111 height 30
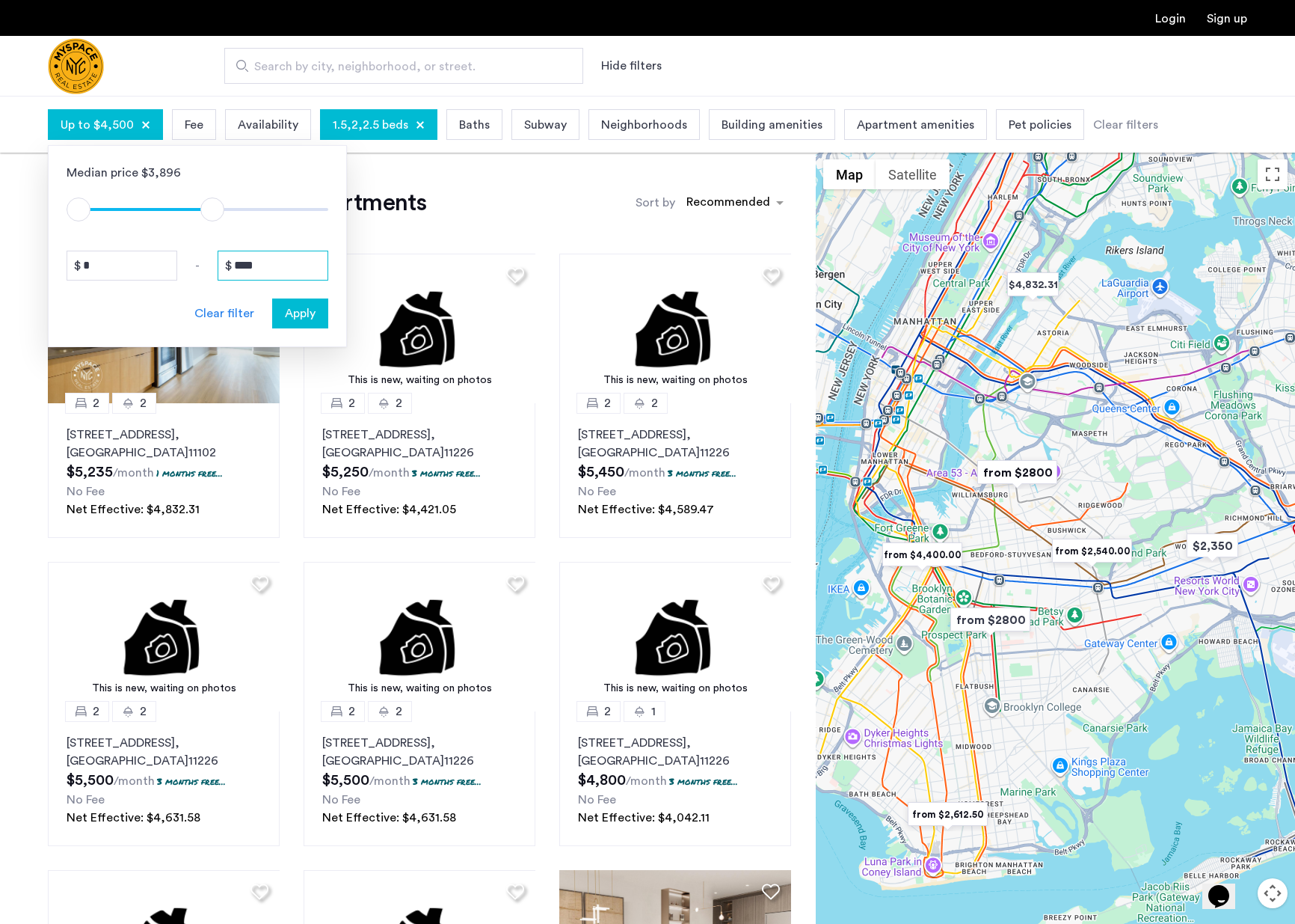
type input "****"
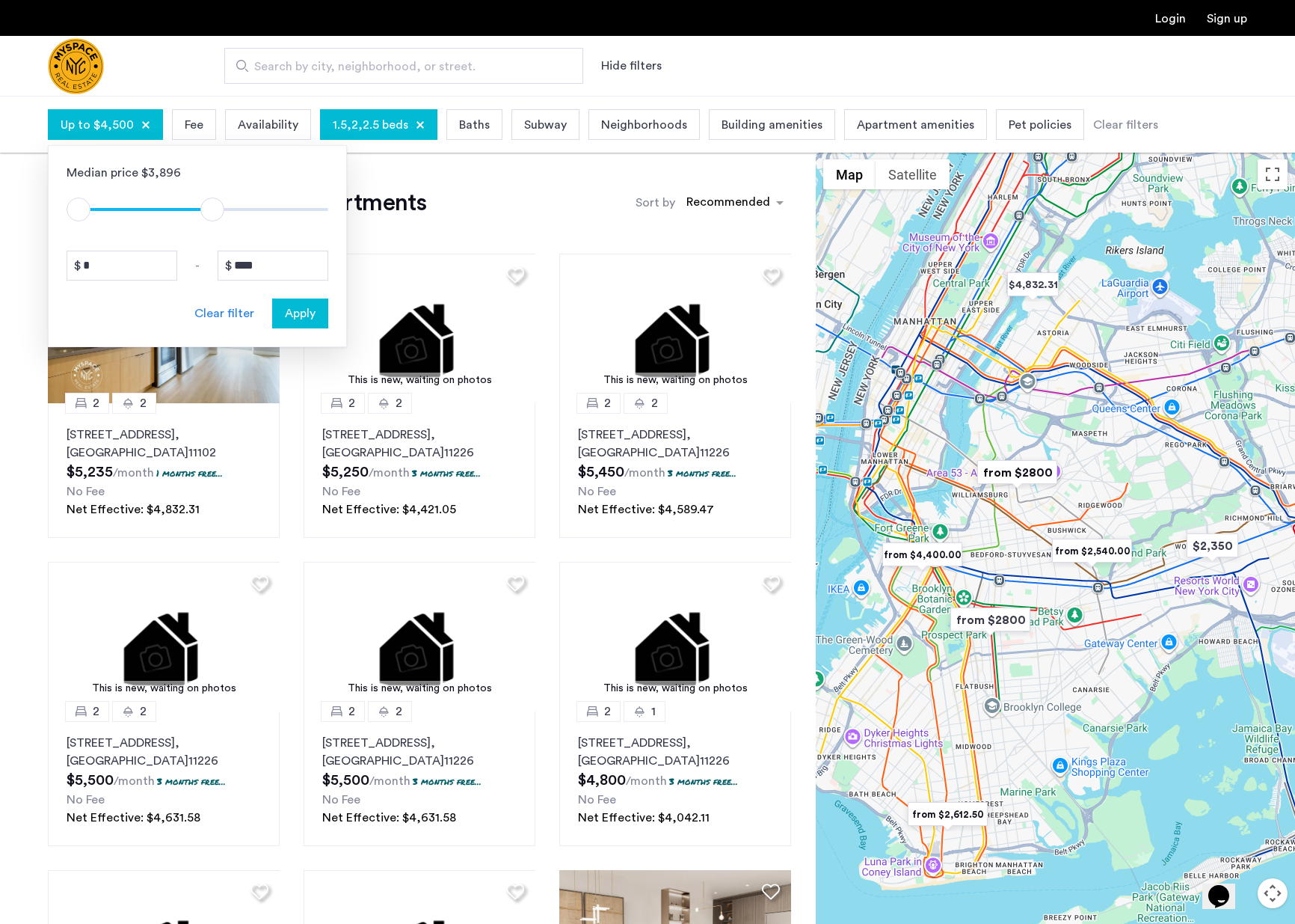
click at [306, 323] on button "Apply" at bounding box center [300, 314] width 56 height 30
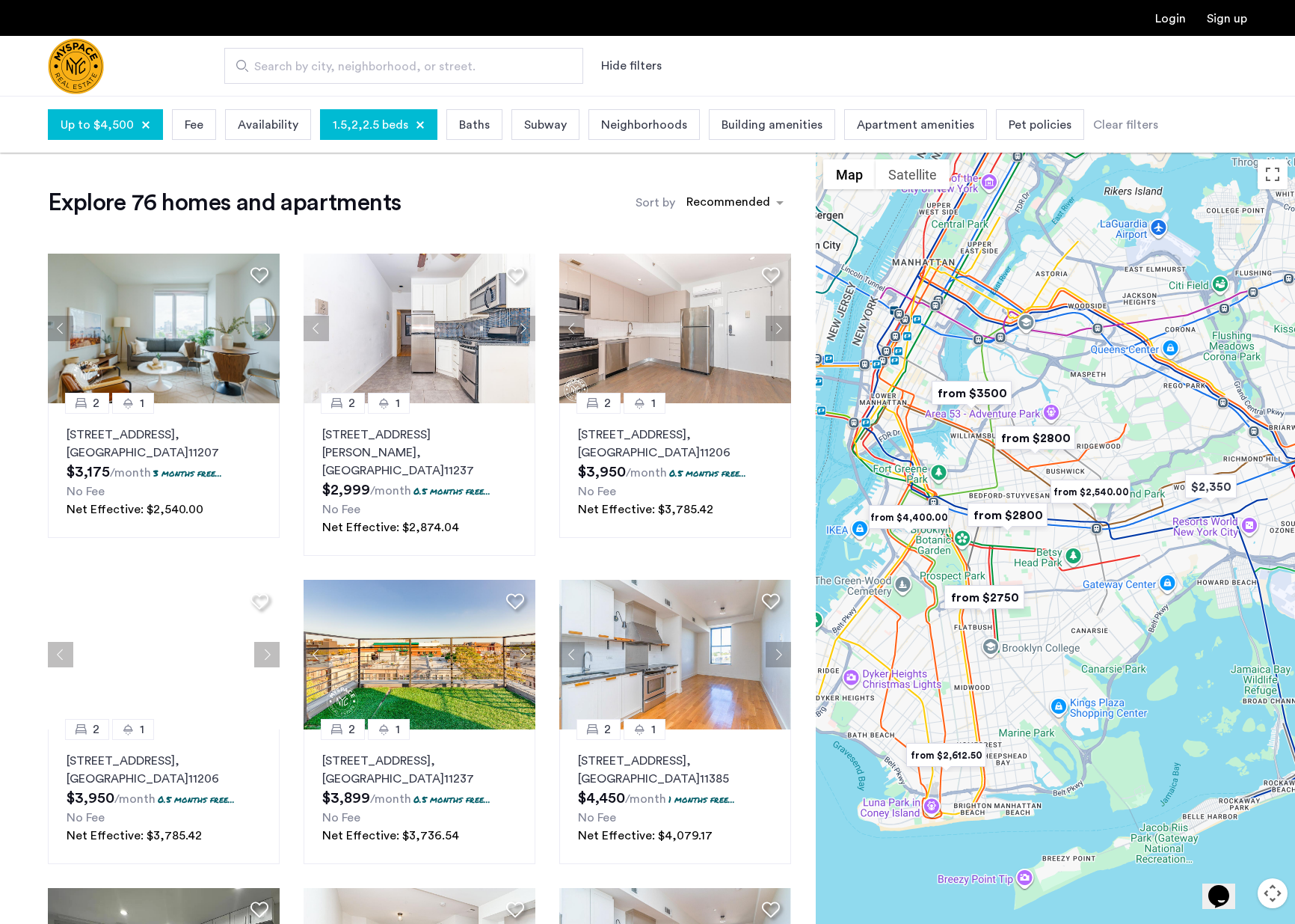
click at [191, 125] on span "Fee" at bounding box center [194, 125] width 19 height 18
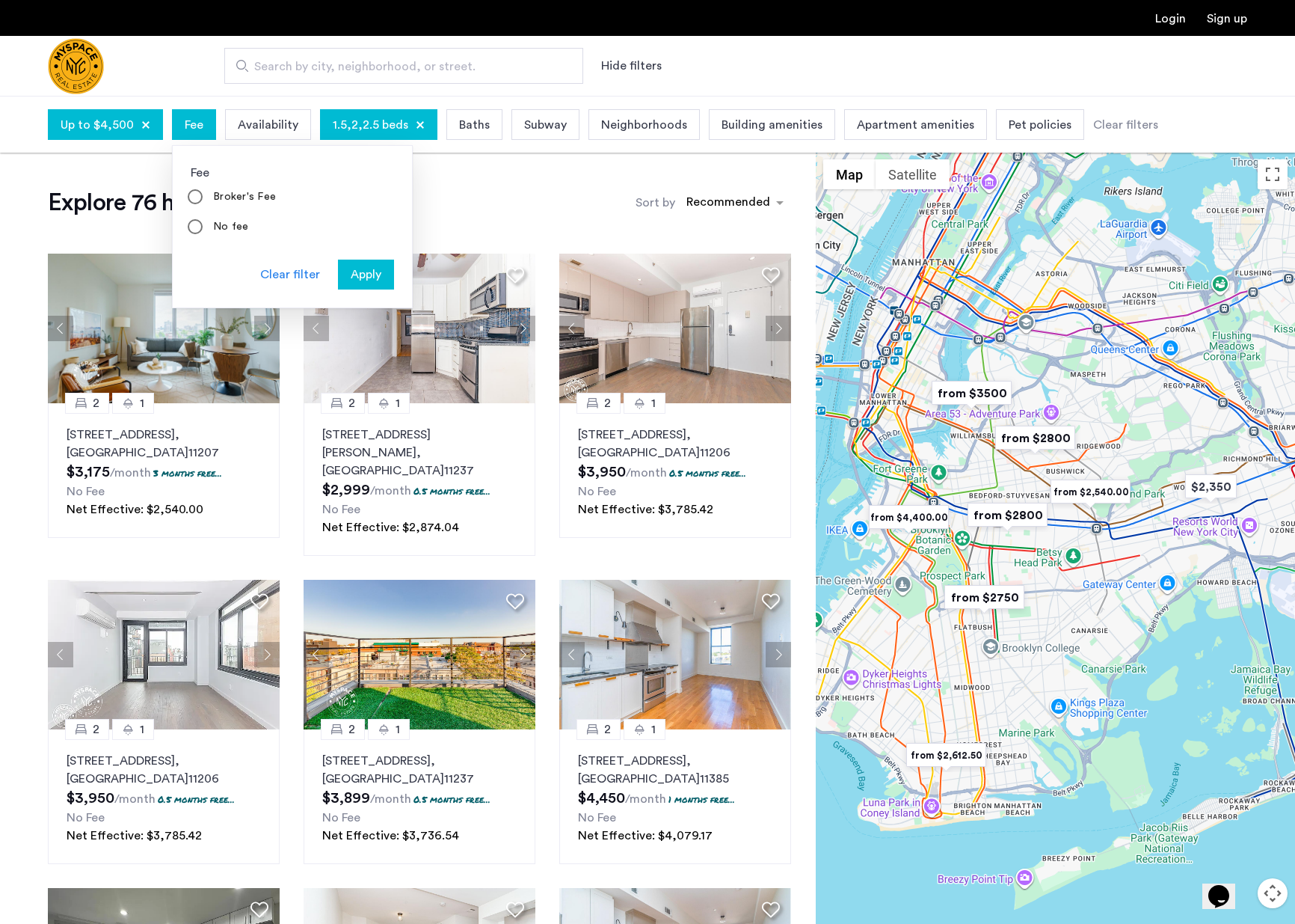
click at [21, 249] on app-root "Login Sign up Search by city, neighborhood, or street. Hide filters Up to $4,50…" at bounding box center [648, 912] width 1295 height 1823
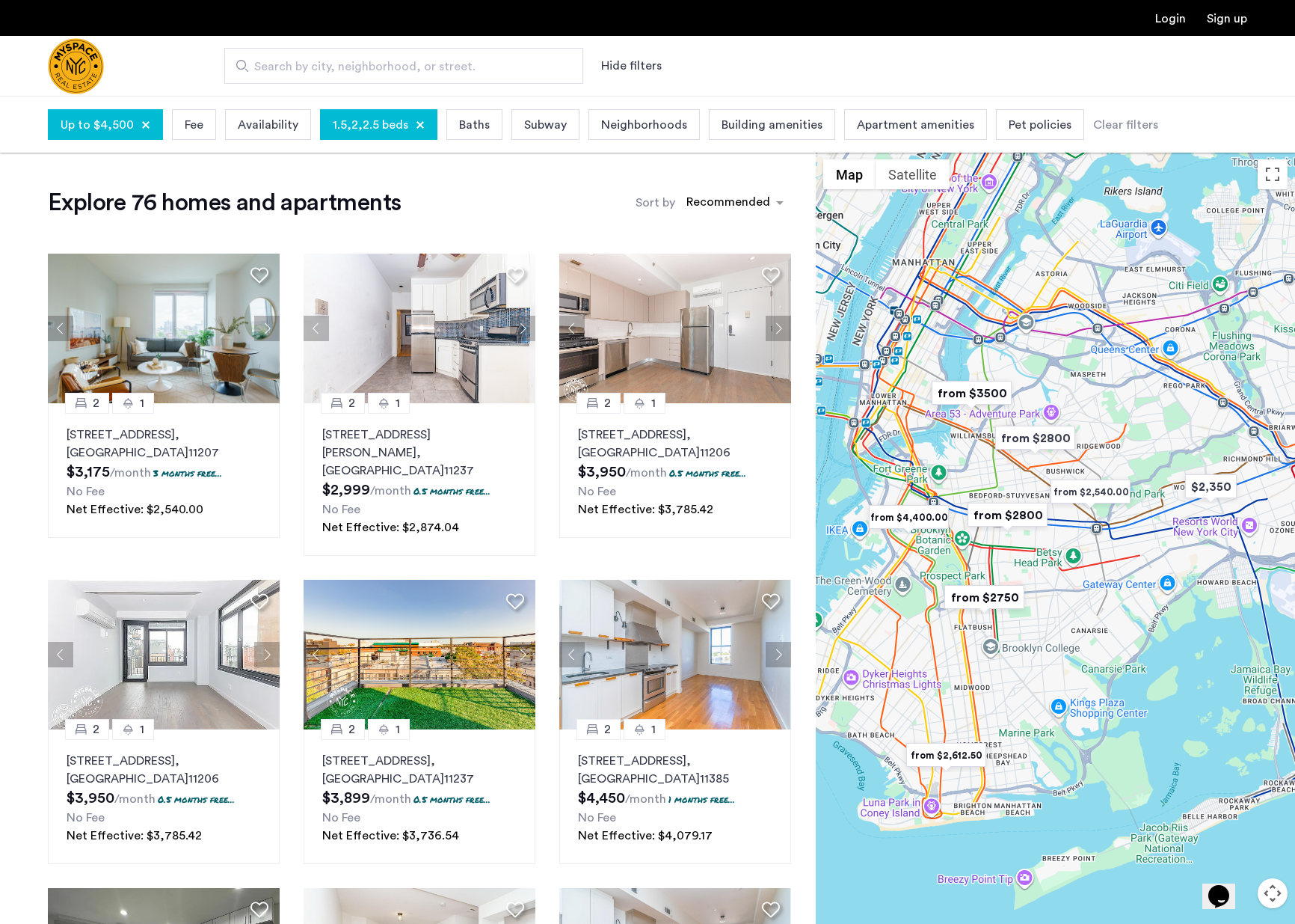
click at [931, 515] on img "from $4,400.00" at bounding box center [909, 516] width 92 height 34
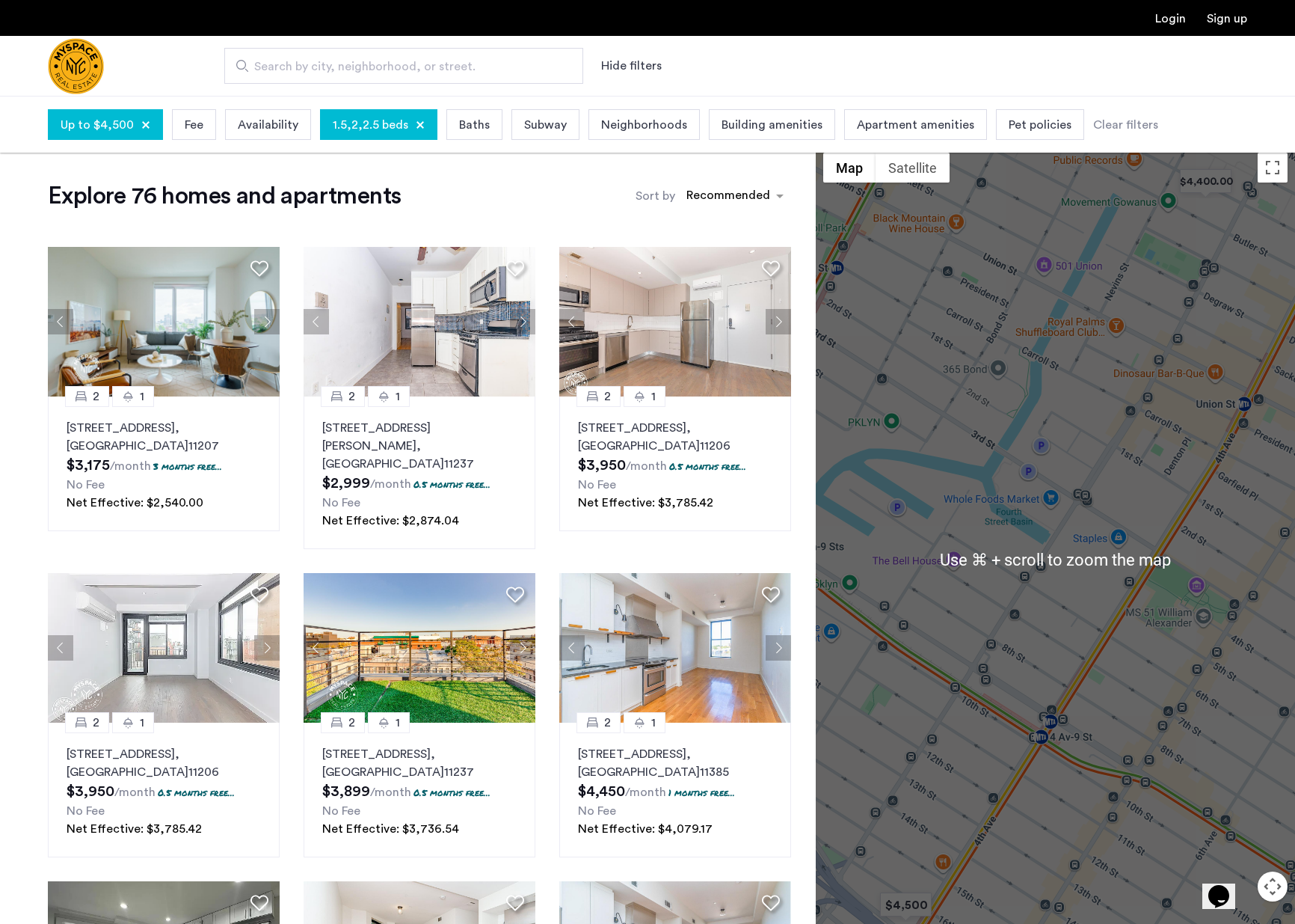
scroll to position [8, 0]
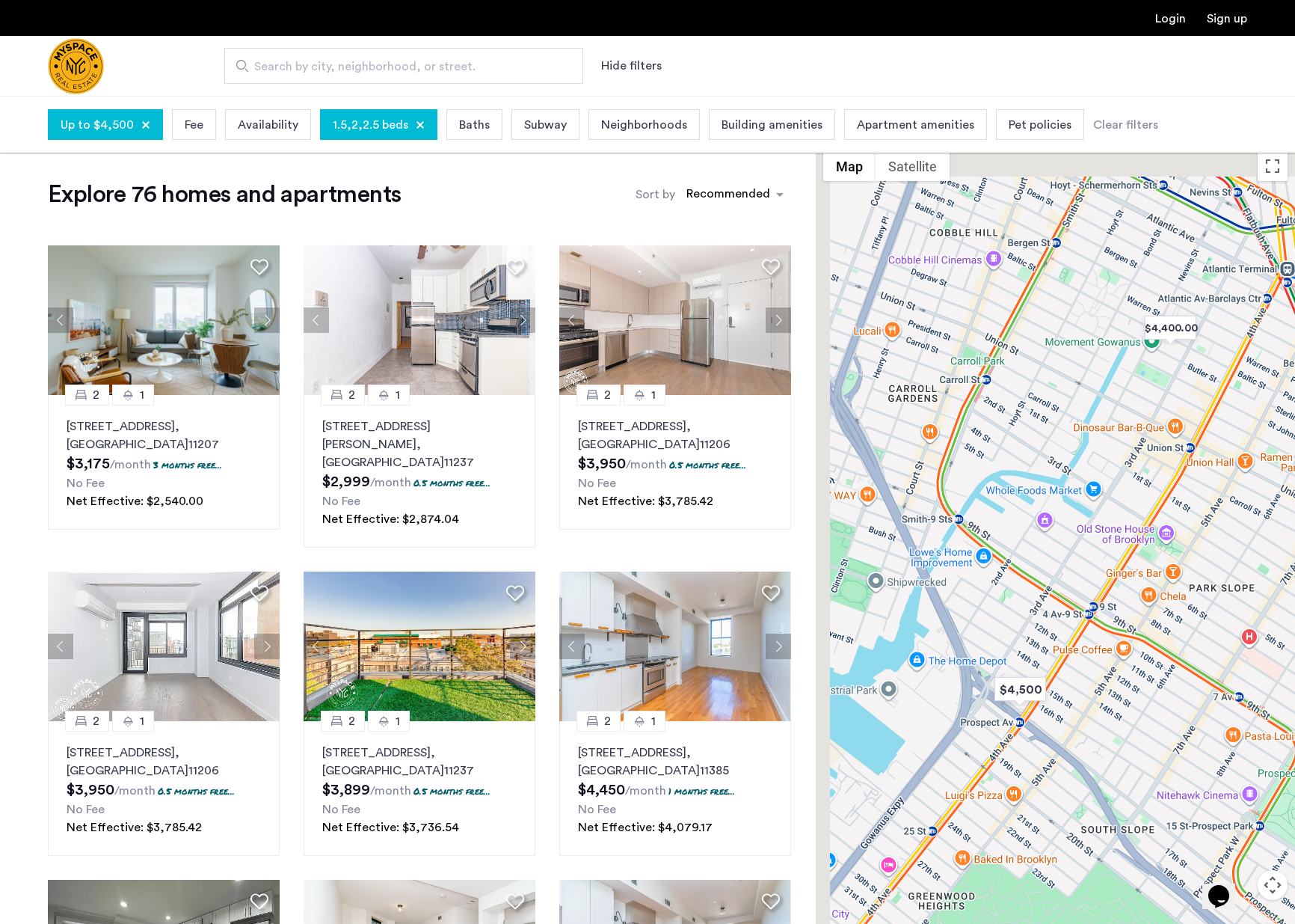
drag, startPoint x: 1036, startPoint y: 319, endPoint x: 1086, endPoint y: 451, distance: 141.2
click at [1086, 451] on div "To navigate, press the arrow keys." at bounding box center [1055, 558] width 479 height 828
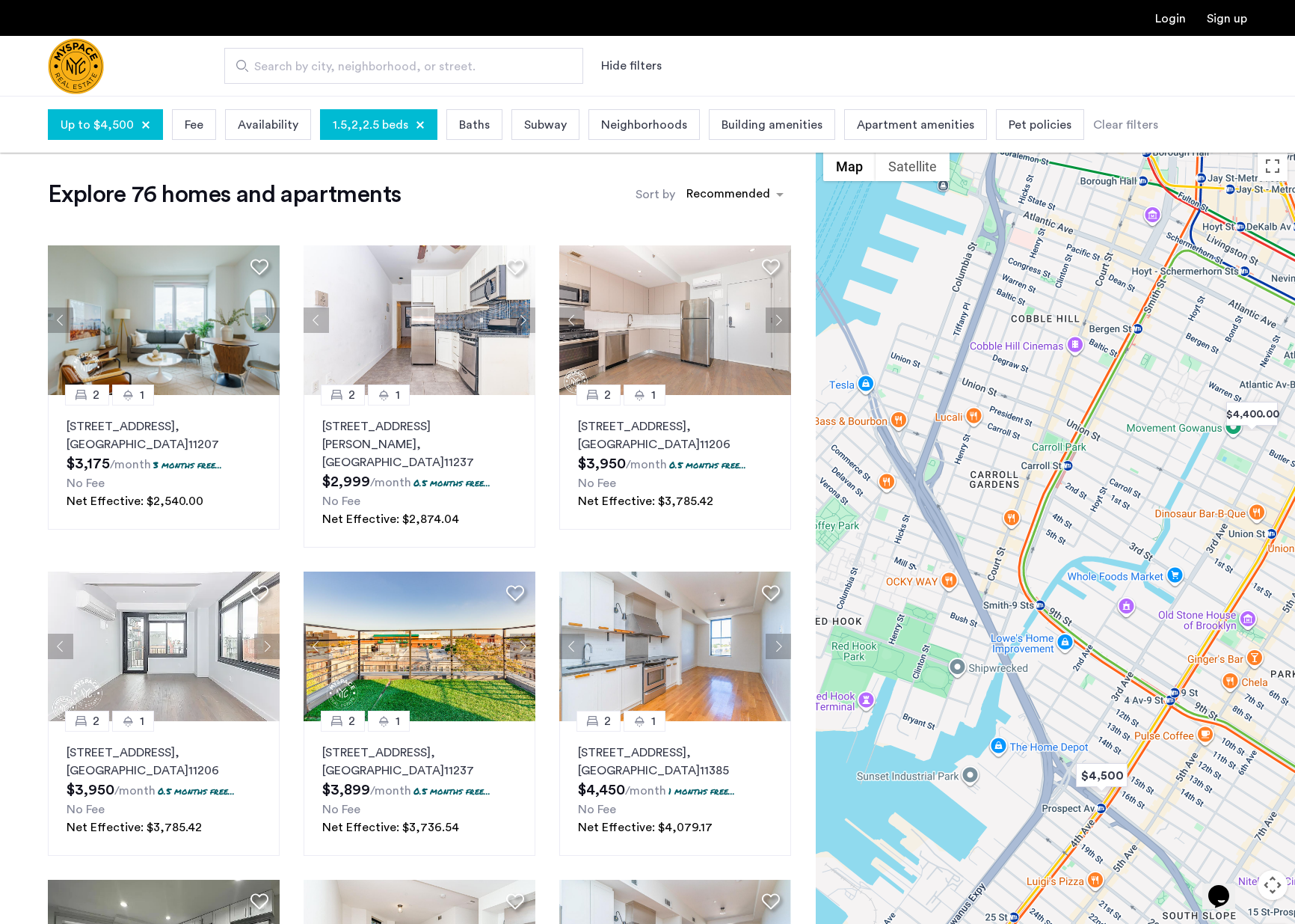
drag, startPoint x: 1097, startPoint y: 451, endPoint x: 1165, endPoint y: 452, distance: 68.0
click at [1165, 452] on div "To navigate, press the arrow keys." at bounding box center [1055, 558] width 479 height 828
